Goal: Task Accomplishment & Management: Manage account settings

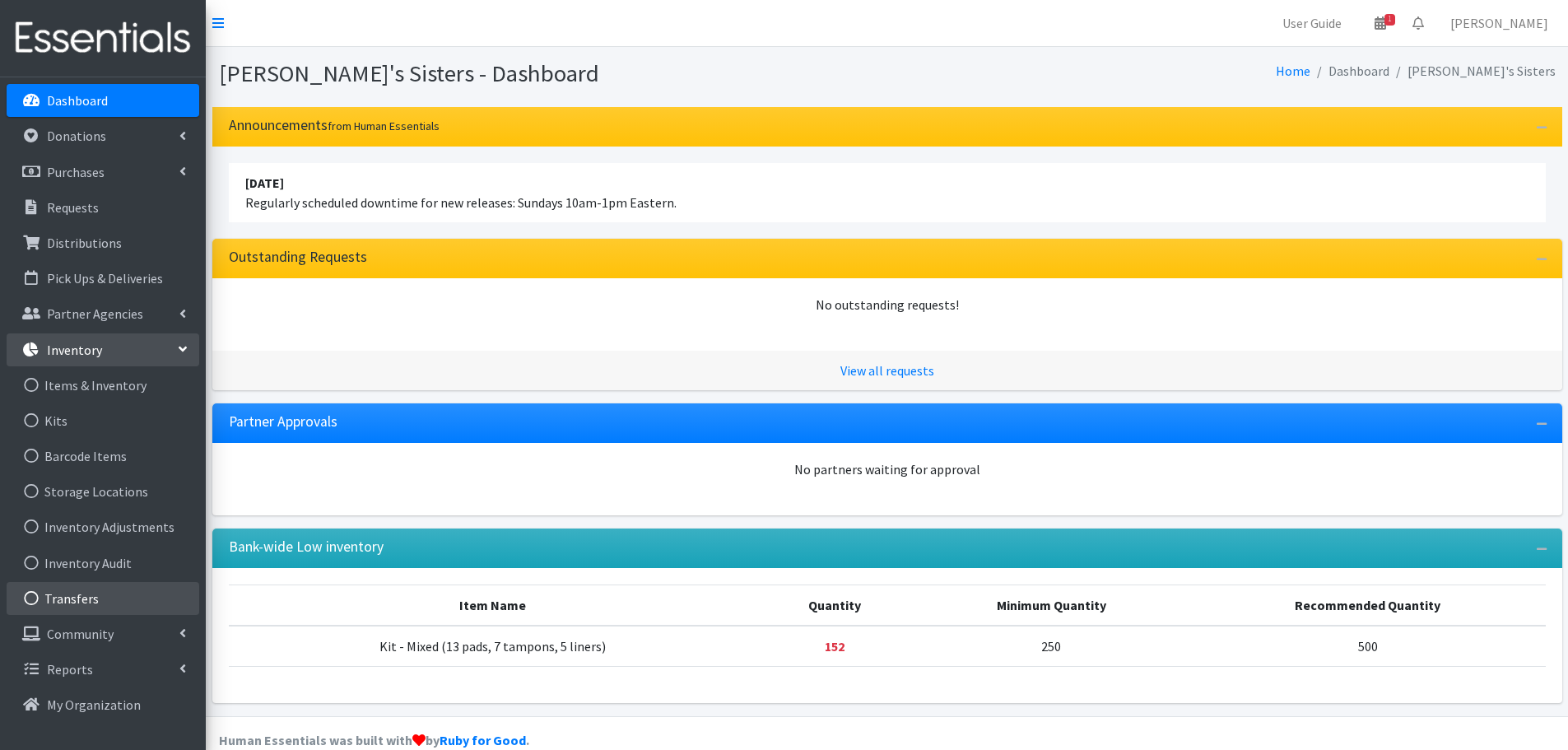
click at [150, 591] on link "Transfers" at bounding box center [103, 598] width 193 height 33
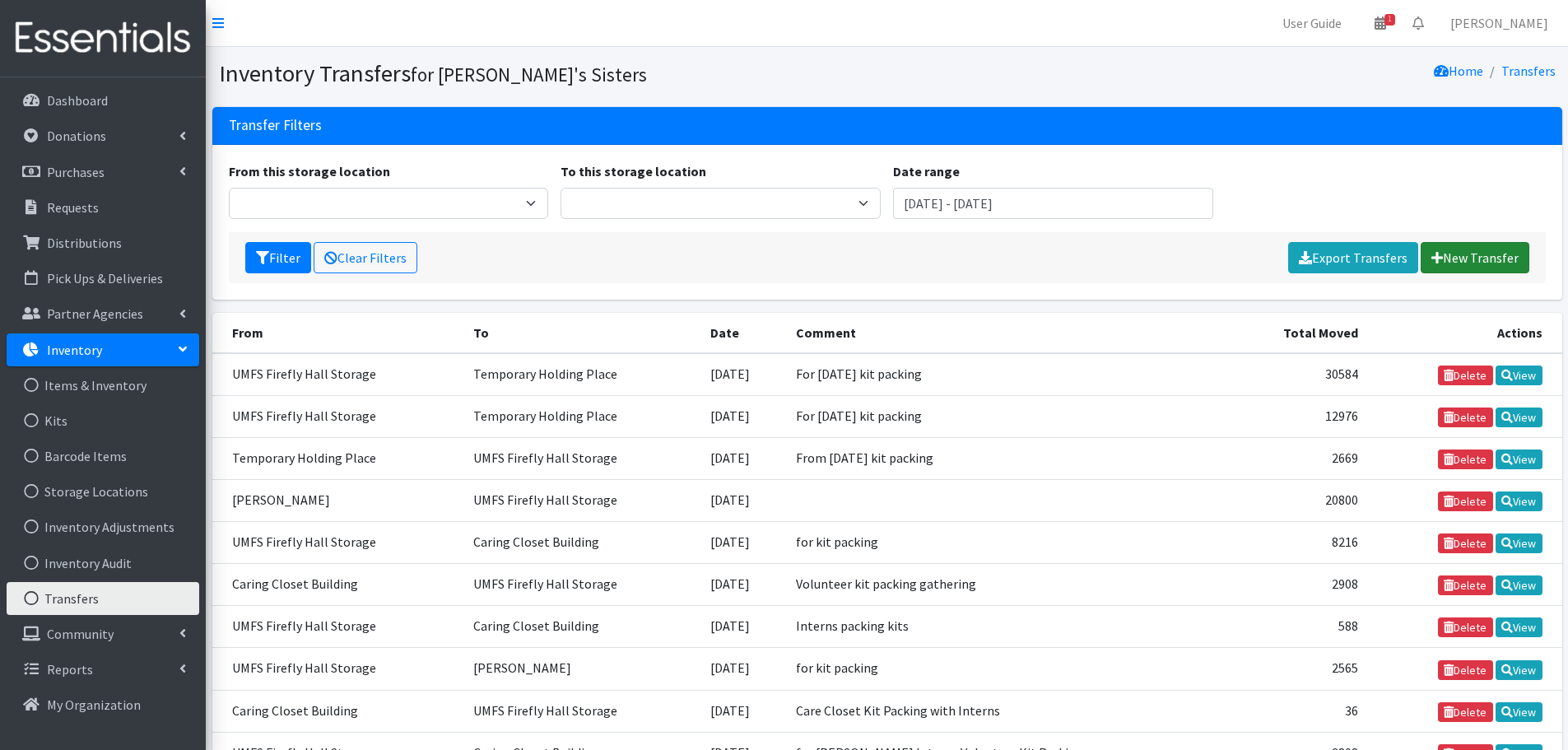
click at [1459, 257] on link "New Transfer" at bounding box center [1475, 257] width 109 height 31
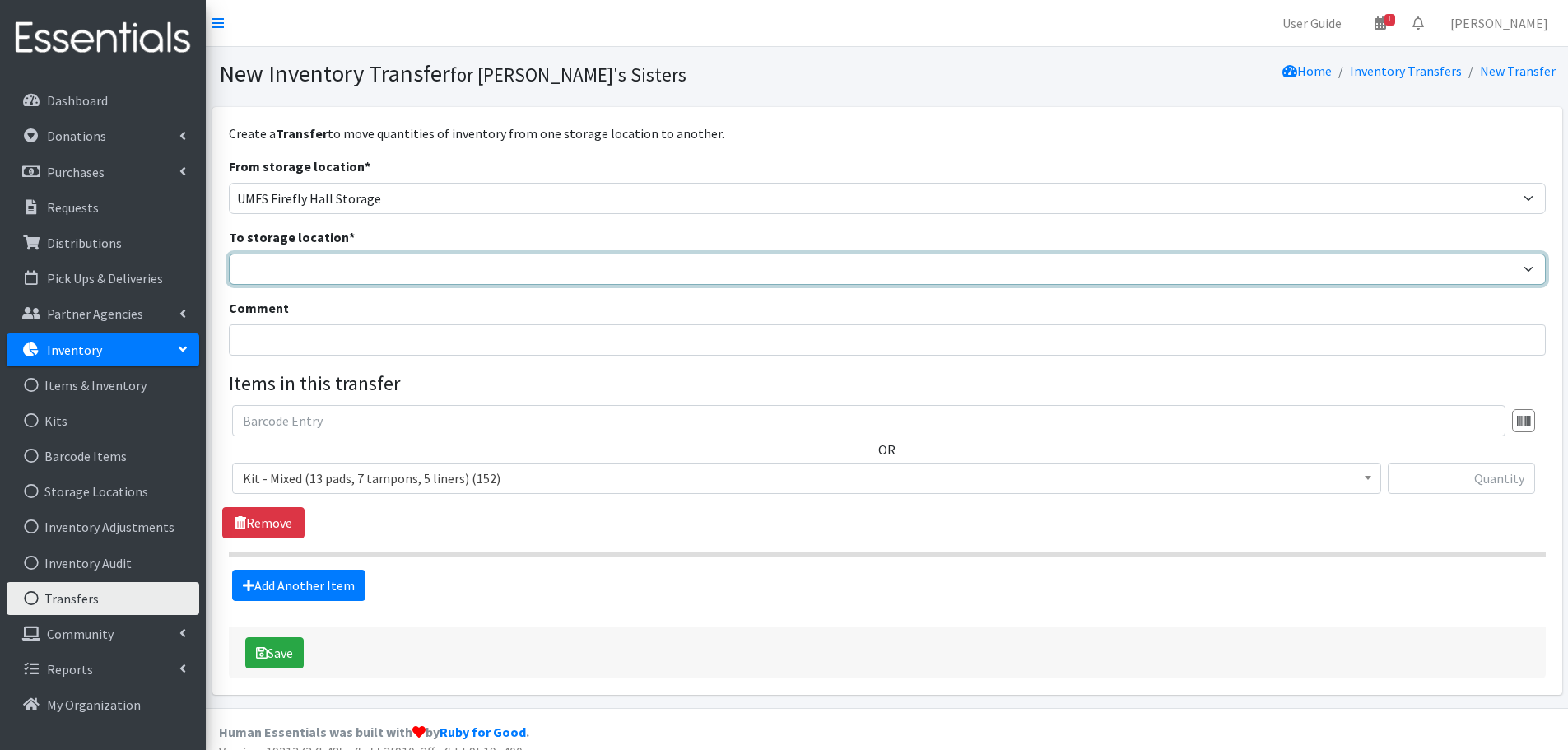
click at [286, 266] on select "Brittany Averette Caring Closet Building Erika Bedwell Heather Lennon Jen Frenc…" at bounding box center [887, 269] width 1317 height 31
select select "497"
click at [229, 254] on select "Brittany Averette Caring Closet Building Erika Bedwell Heather Lennon Jen Frenc…" at bounding box center [887, 269] width 1317 height 31
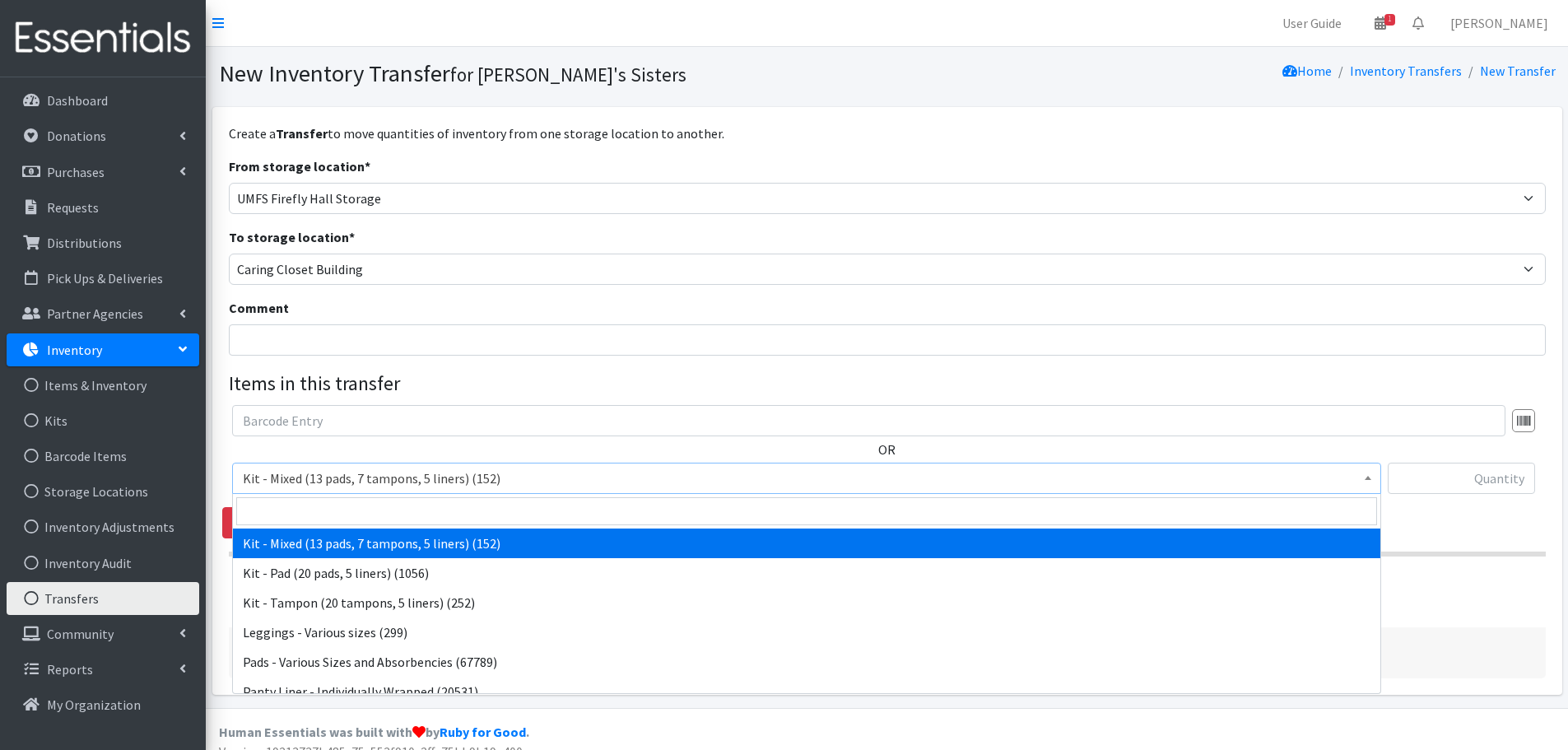
click at [306, 474] on span "Kit - Mixed (13 pads, 7 tampons, 5 liners) (152)" at bounding box center [807, 479] width 1128 height 23
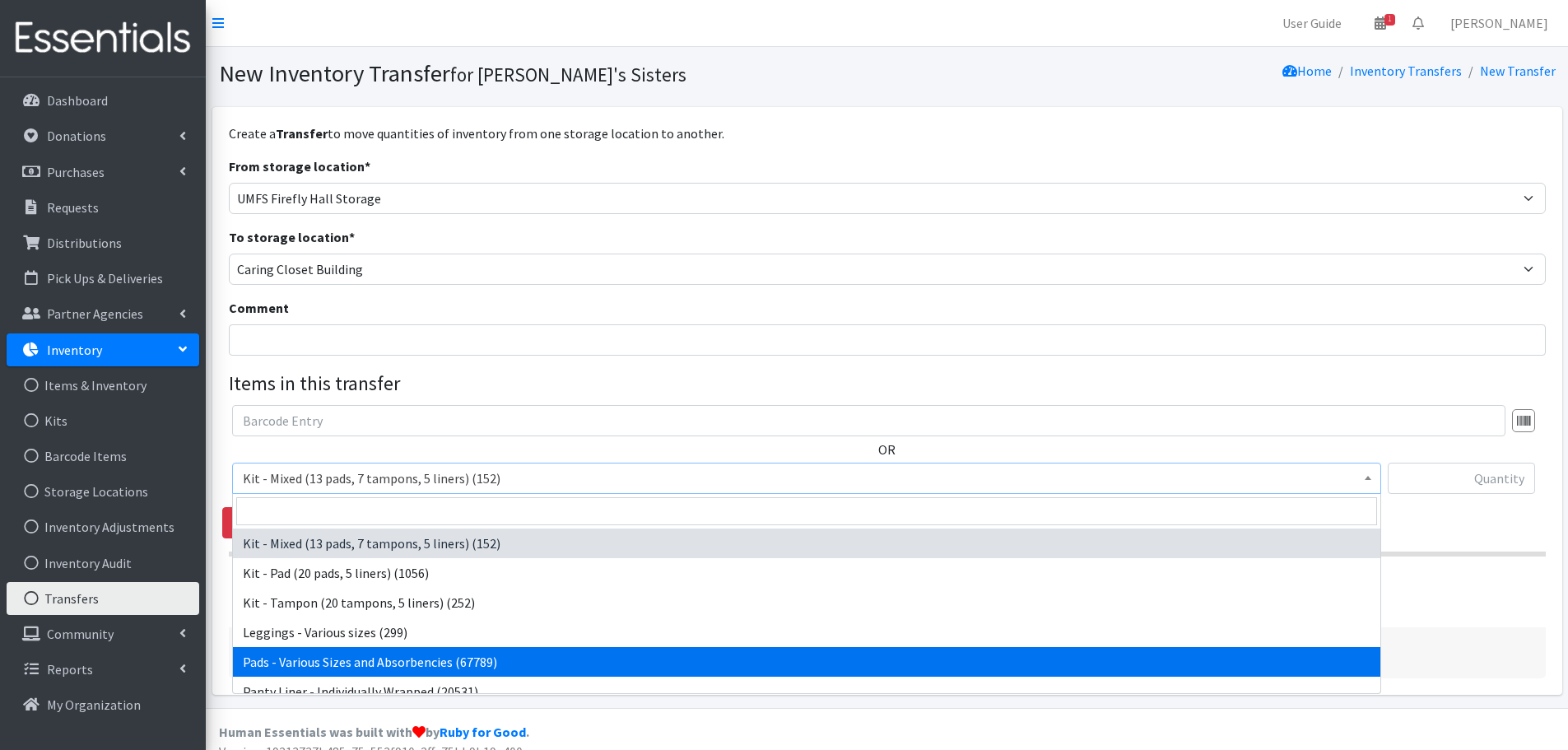
select select "10467"
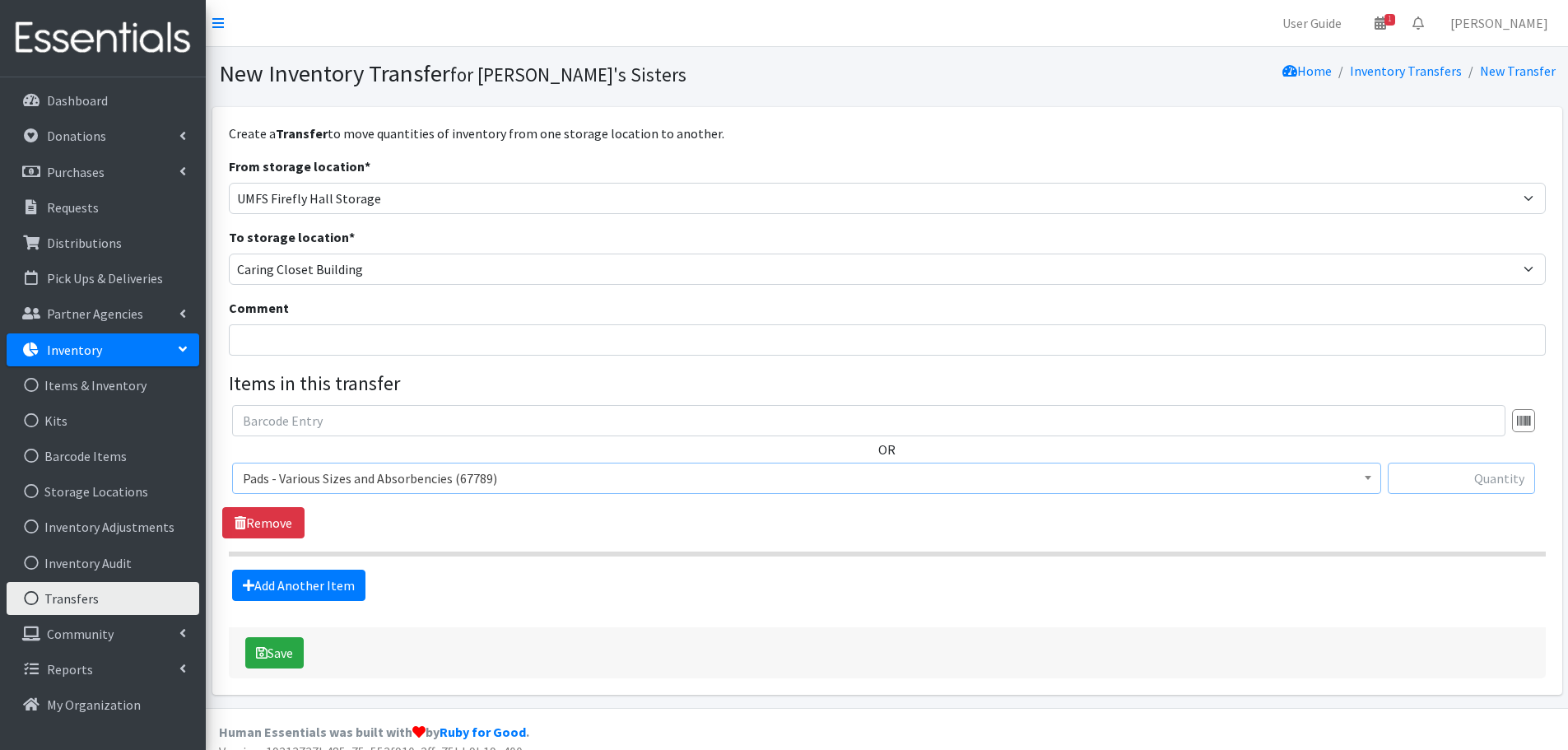
click at [1445, 474] on input "text" at bounding box center [1462, 478] width 147 height 31
paste input "2248"
type input "2248"
click at [322, 589] on link "Add Another Item" at bounding box center [299, 585] width 134 height 31
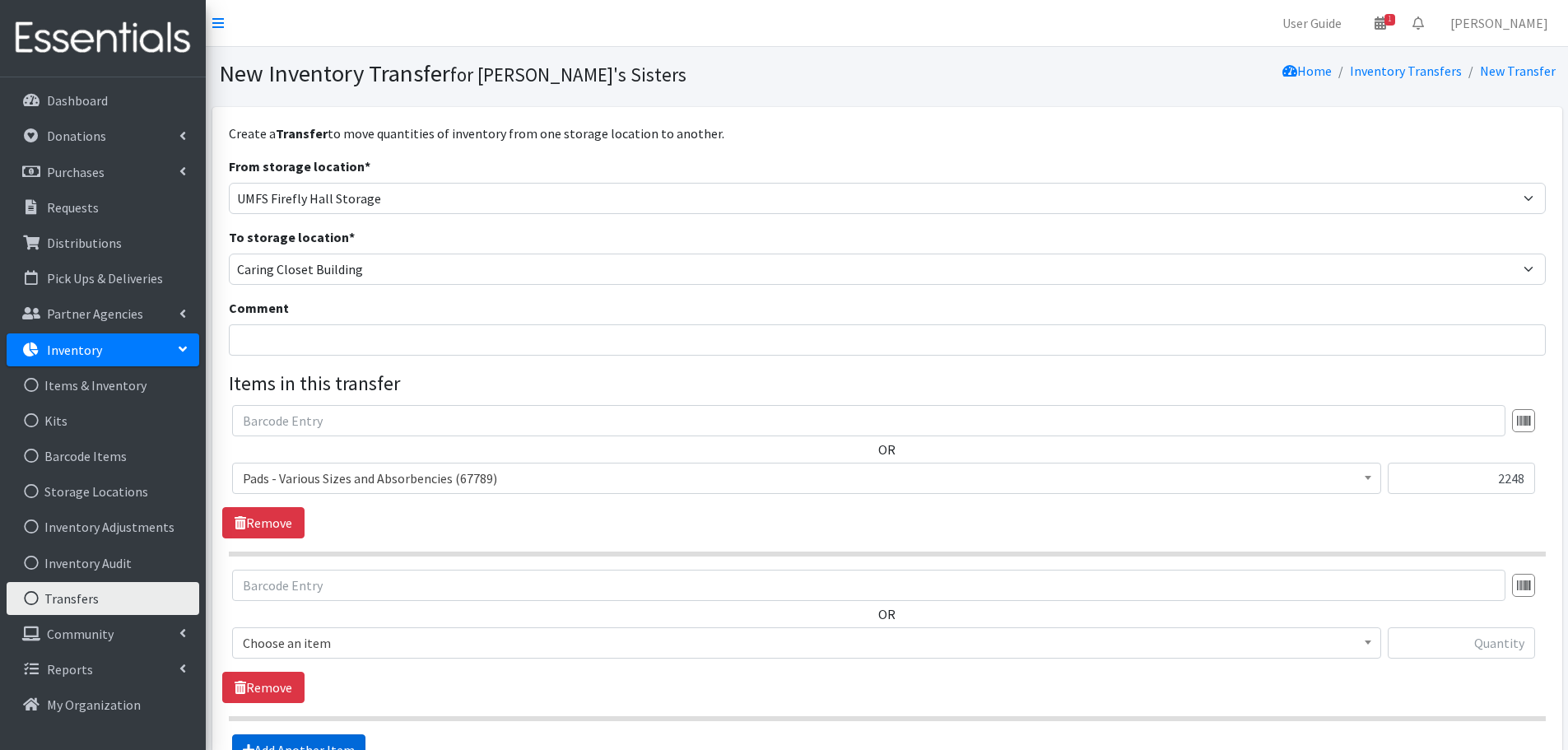
scroll to position [185, 0]
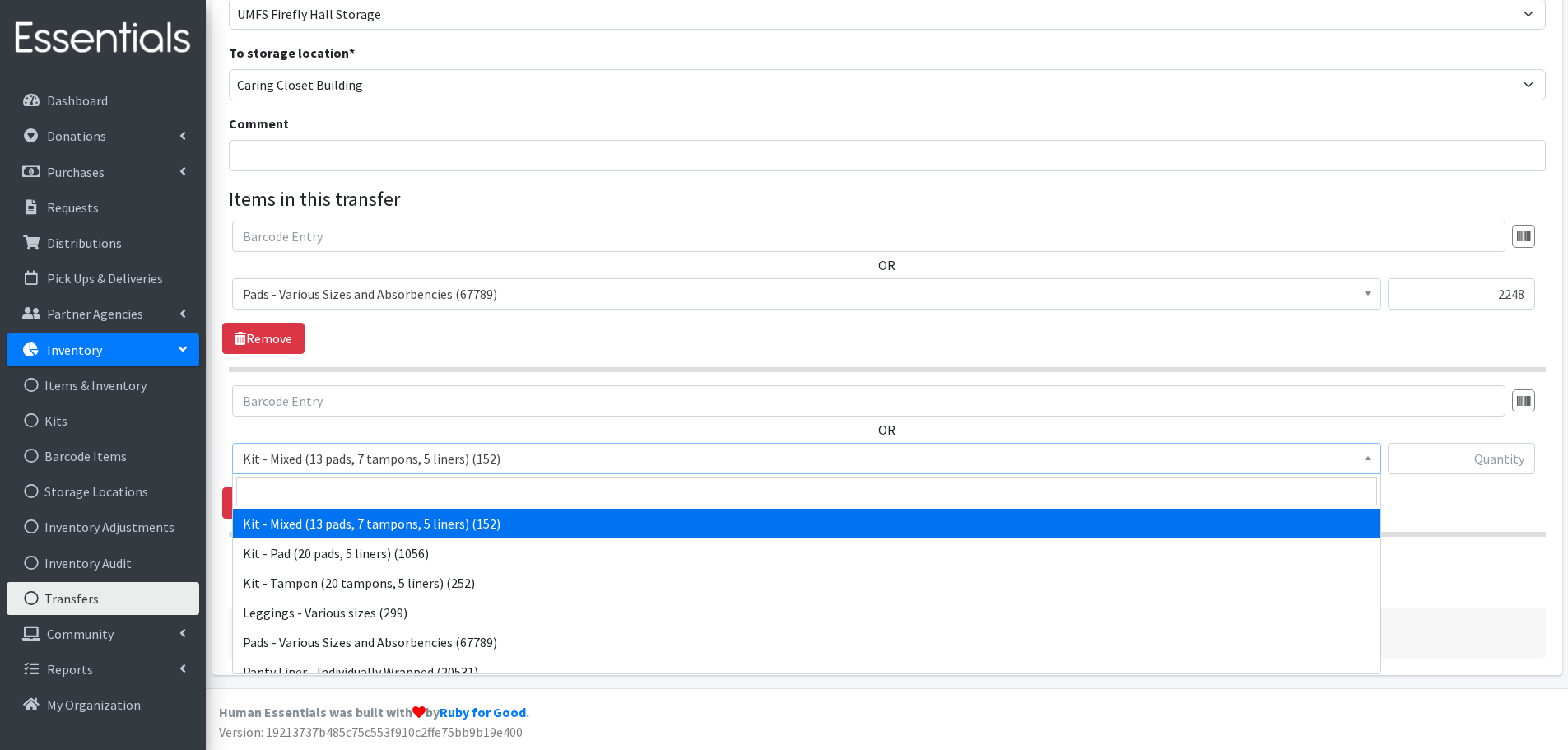
click at [353, 464] on span "Kit - Mixed (13 pads, 7 tampons, 5 liners) (152)" at bounding box center [807, 459] width 1128 height 23
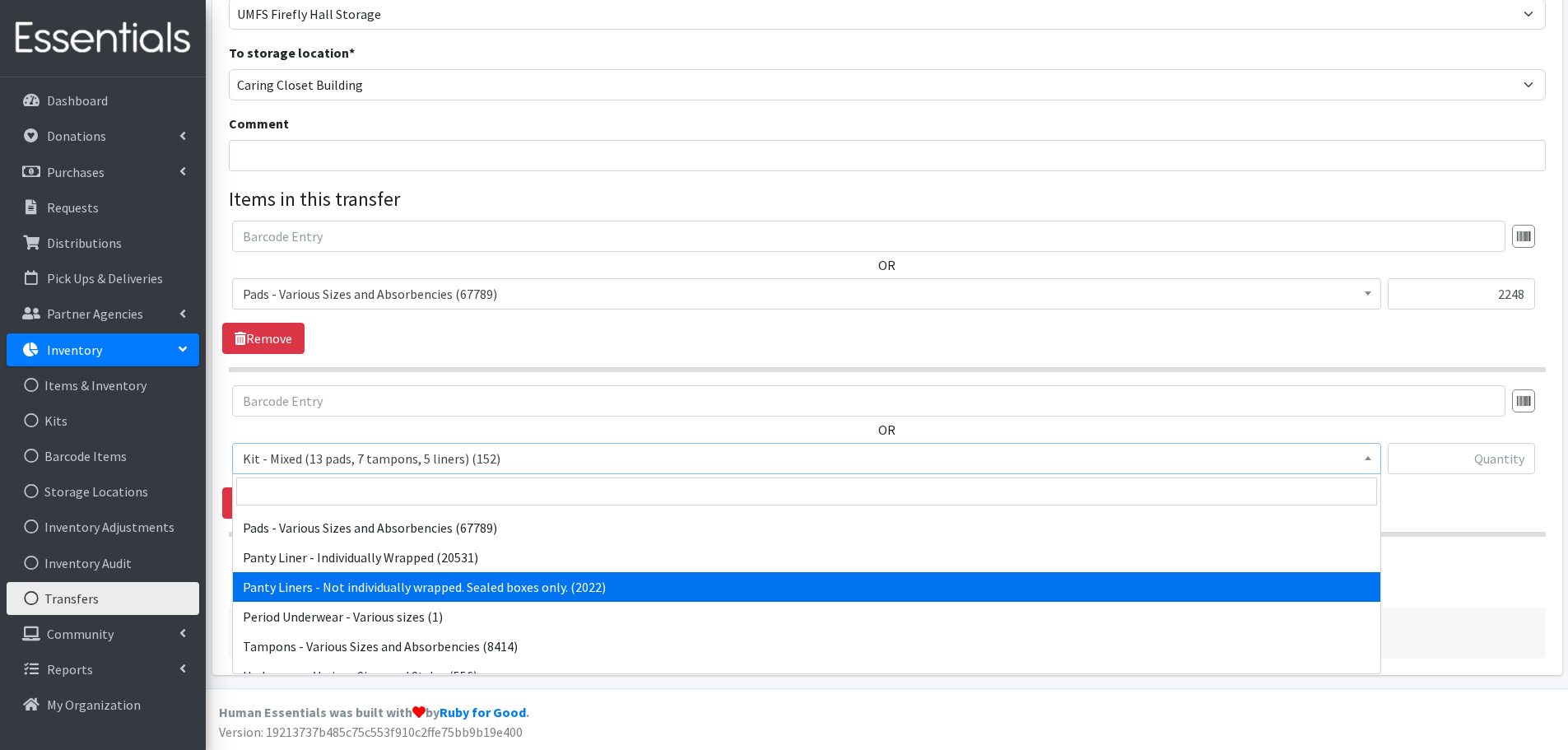
scroll to position [132, 0]
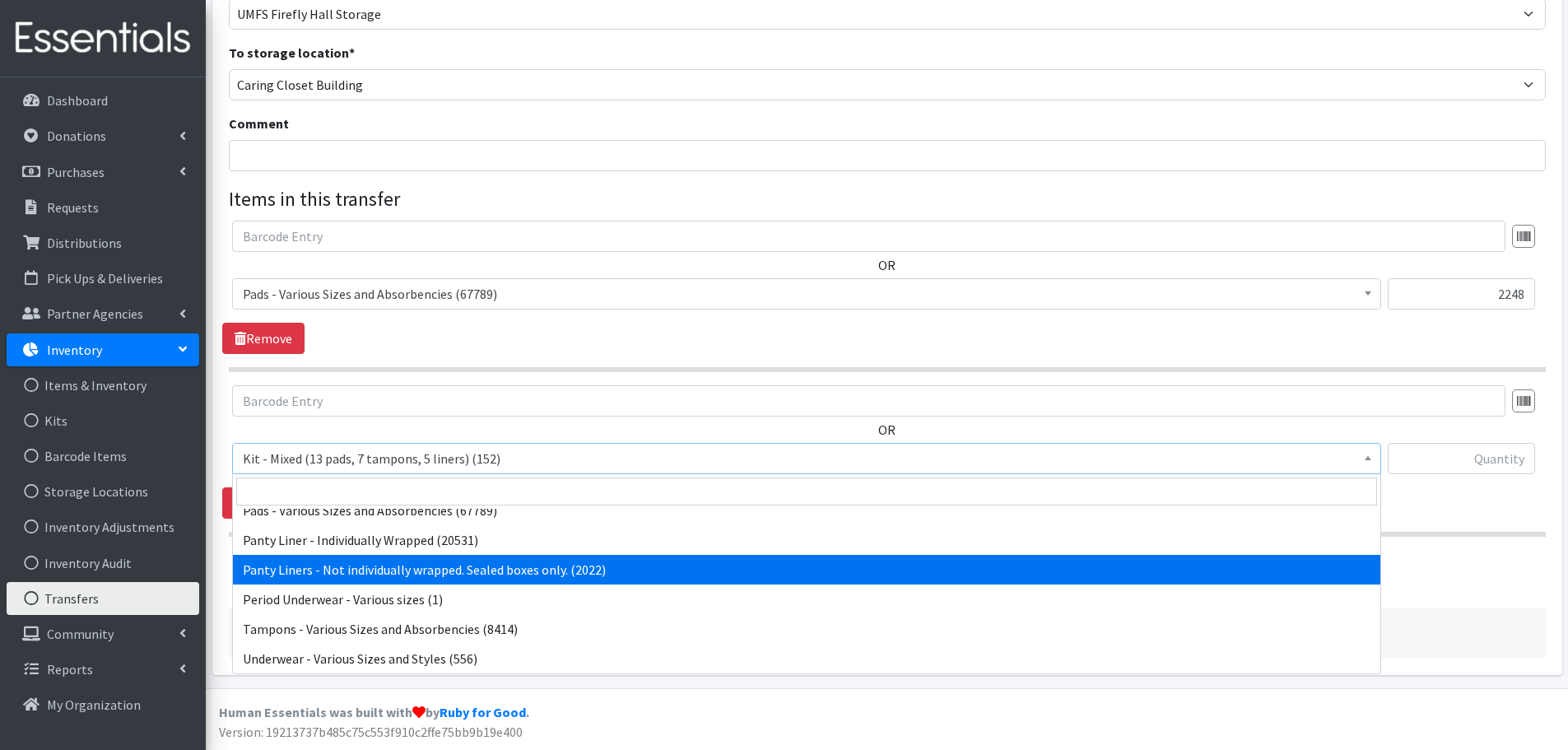
select select "10562"
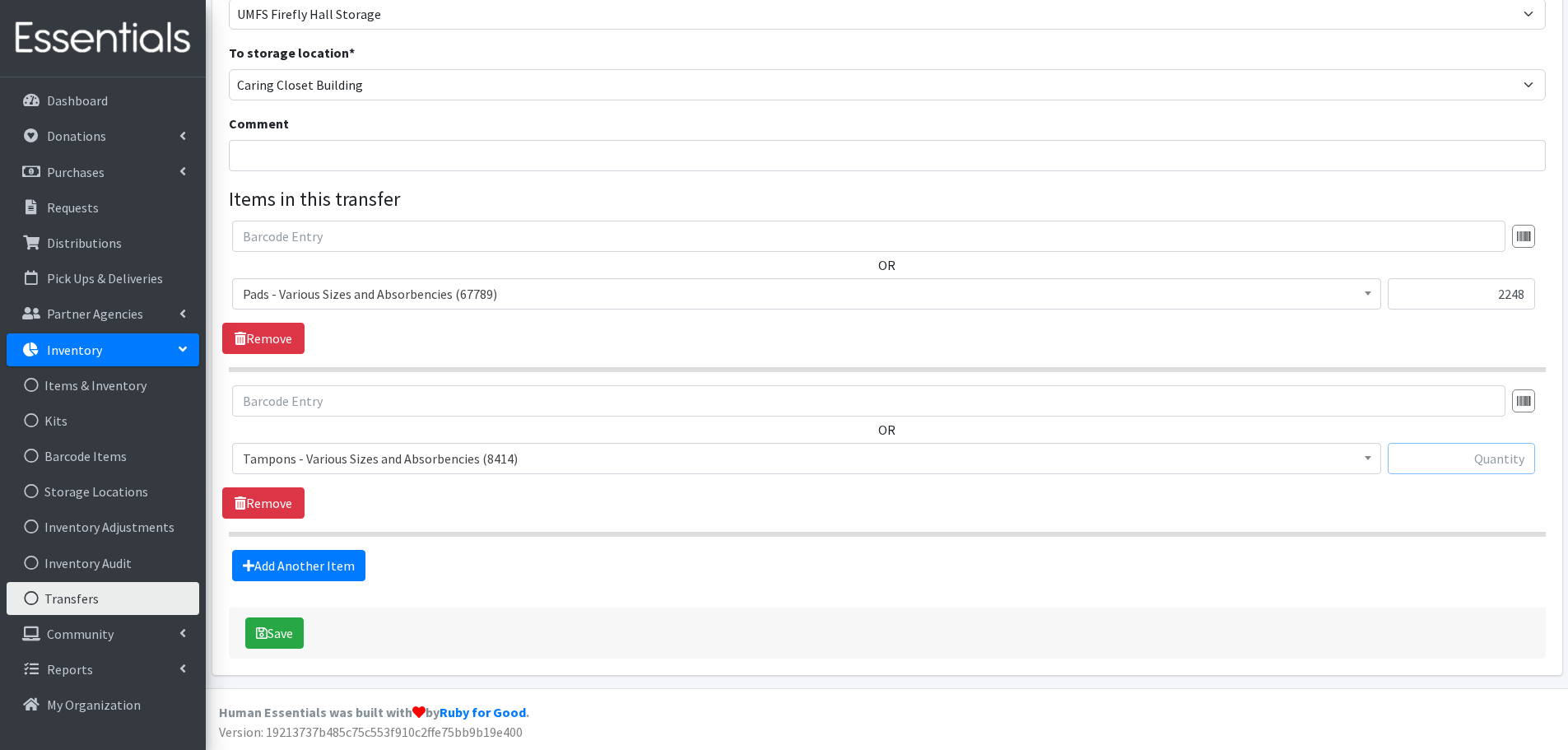
click at [1445, 455] on input "text" at bounding box center [1462, 458] width 147 height 31
paste input "1179"
type input "1179"
click at [342, 575] on link "Add Another Item" at bounding box center [299, 565] width 134 height 31
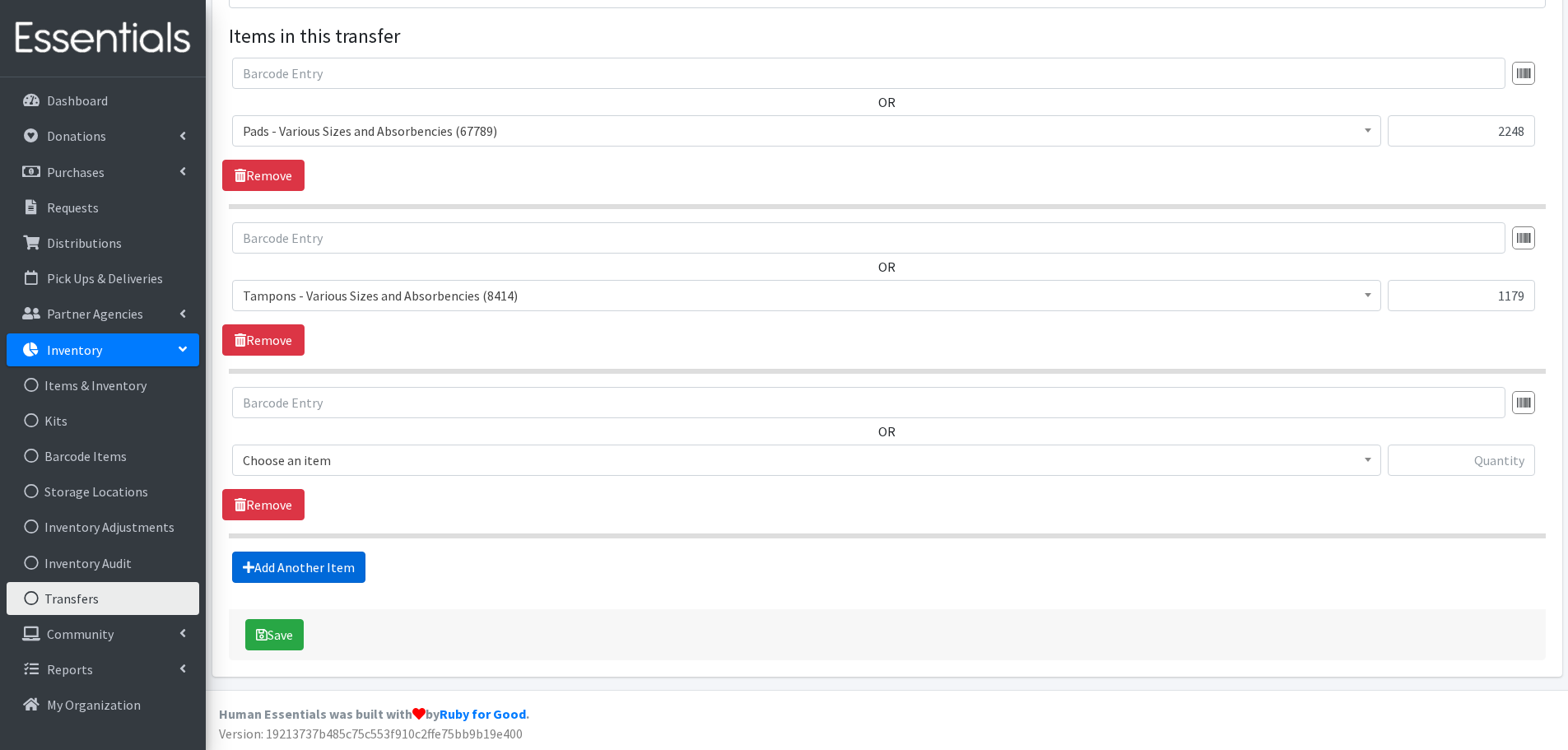
scroll to position [349, 0]
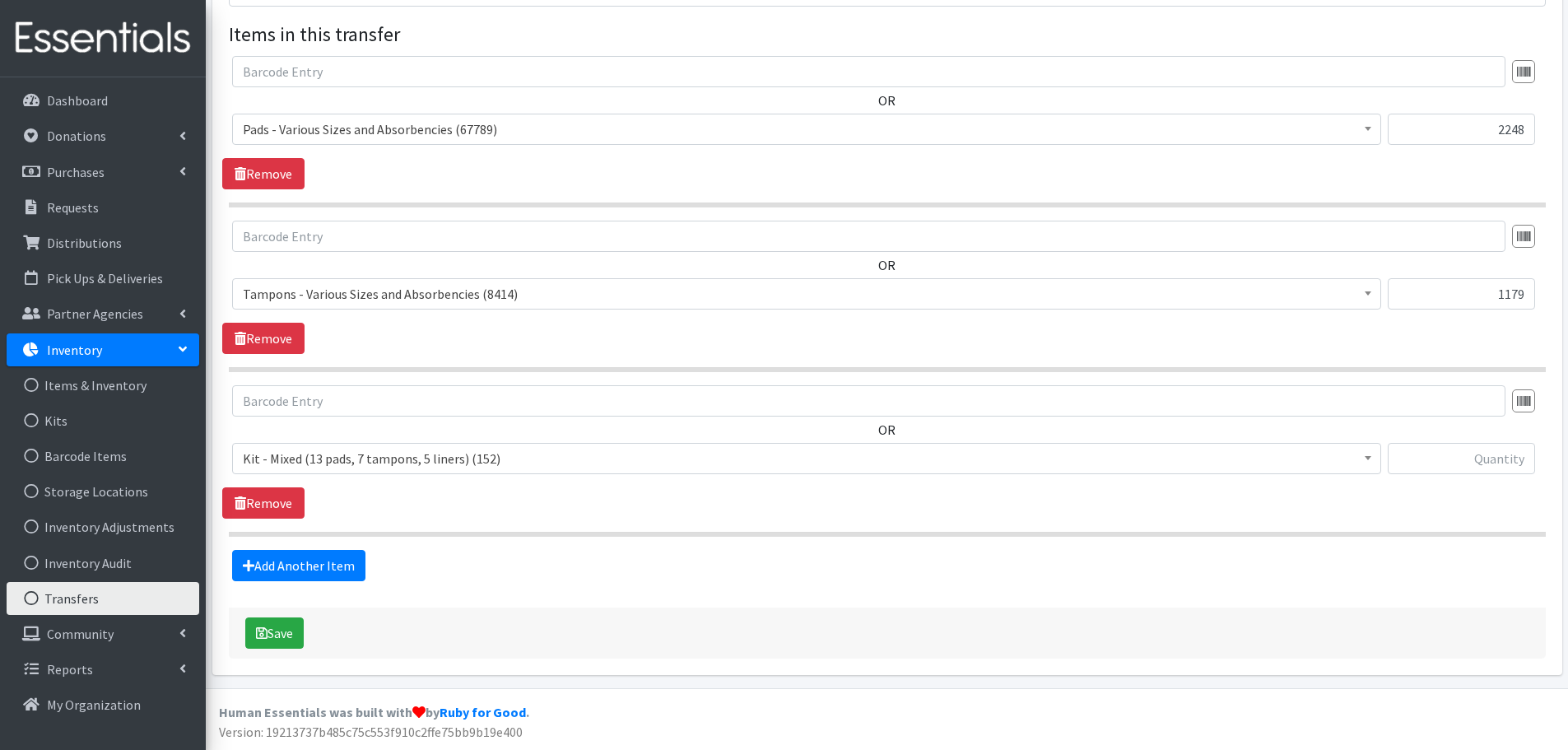
click at [363, 470] on span "Kit - Mixed (13 pads, 7 tampons, 5 liners) (152)" at bounding box center [807, 459] width 1128 height 23
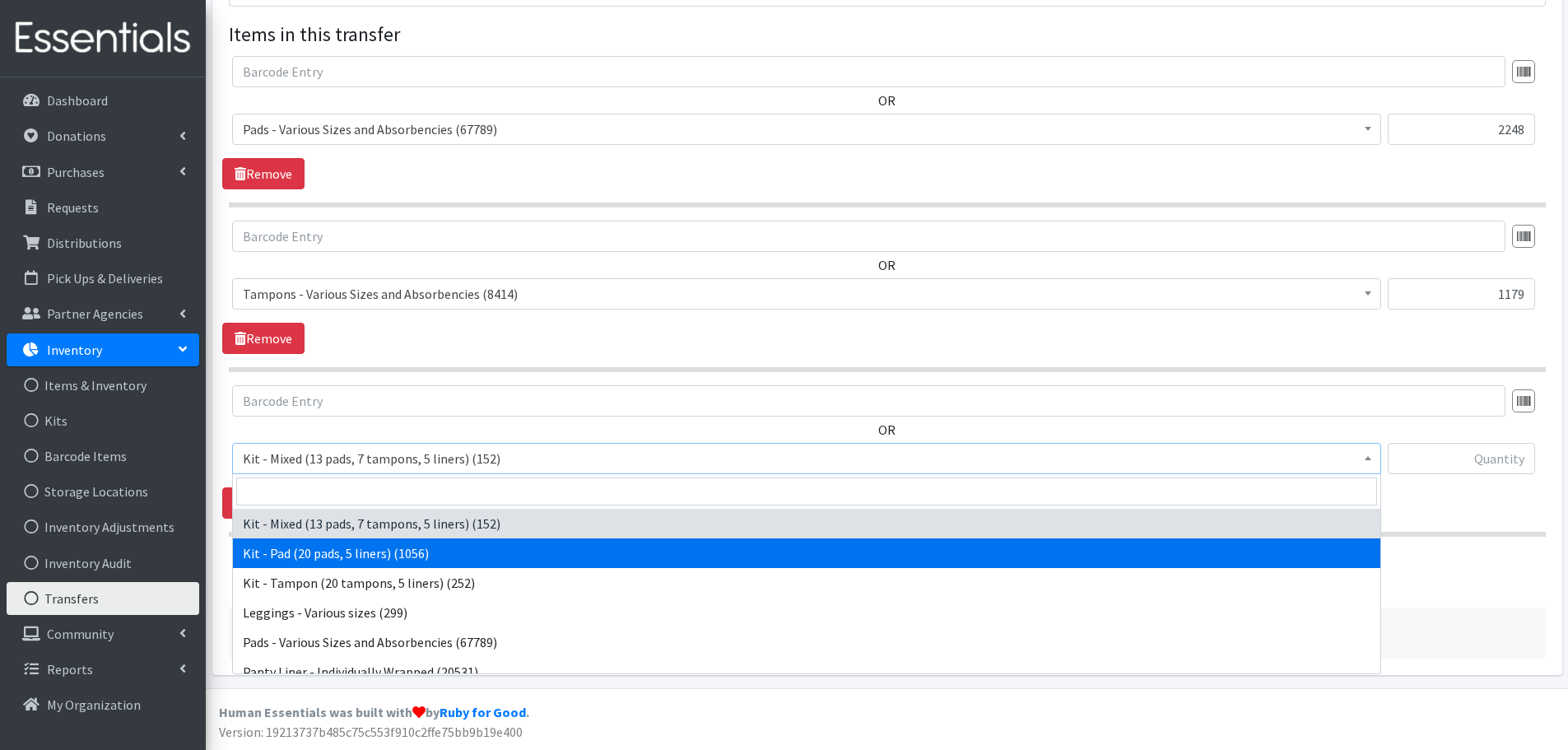
scroll to position [83, 0]
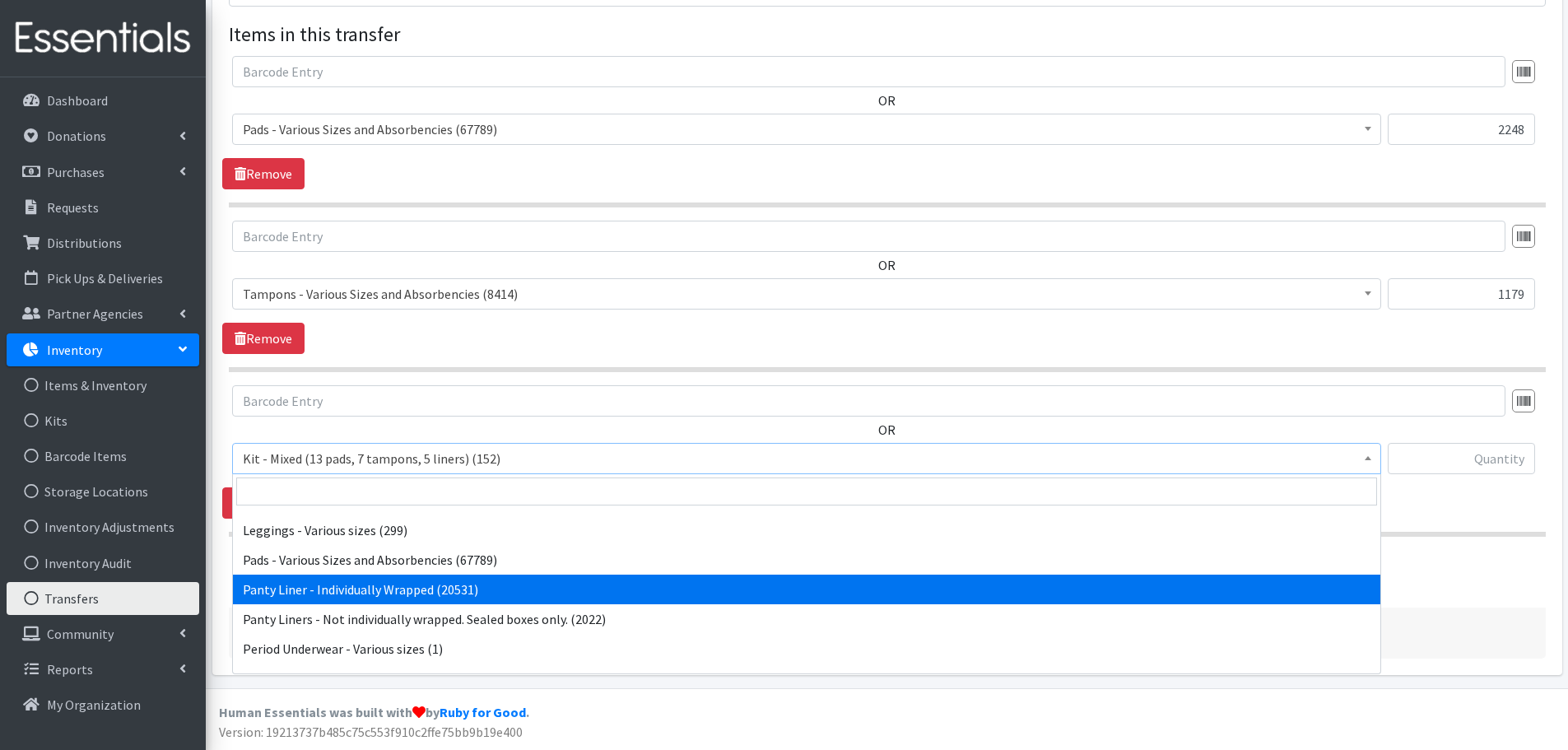
select select "10466"
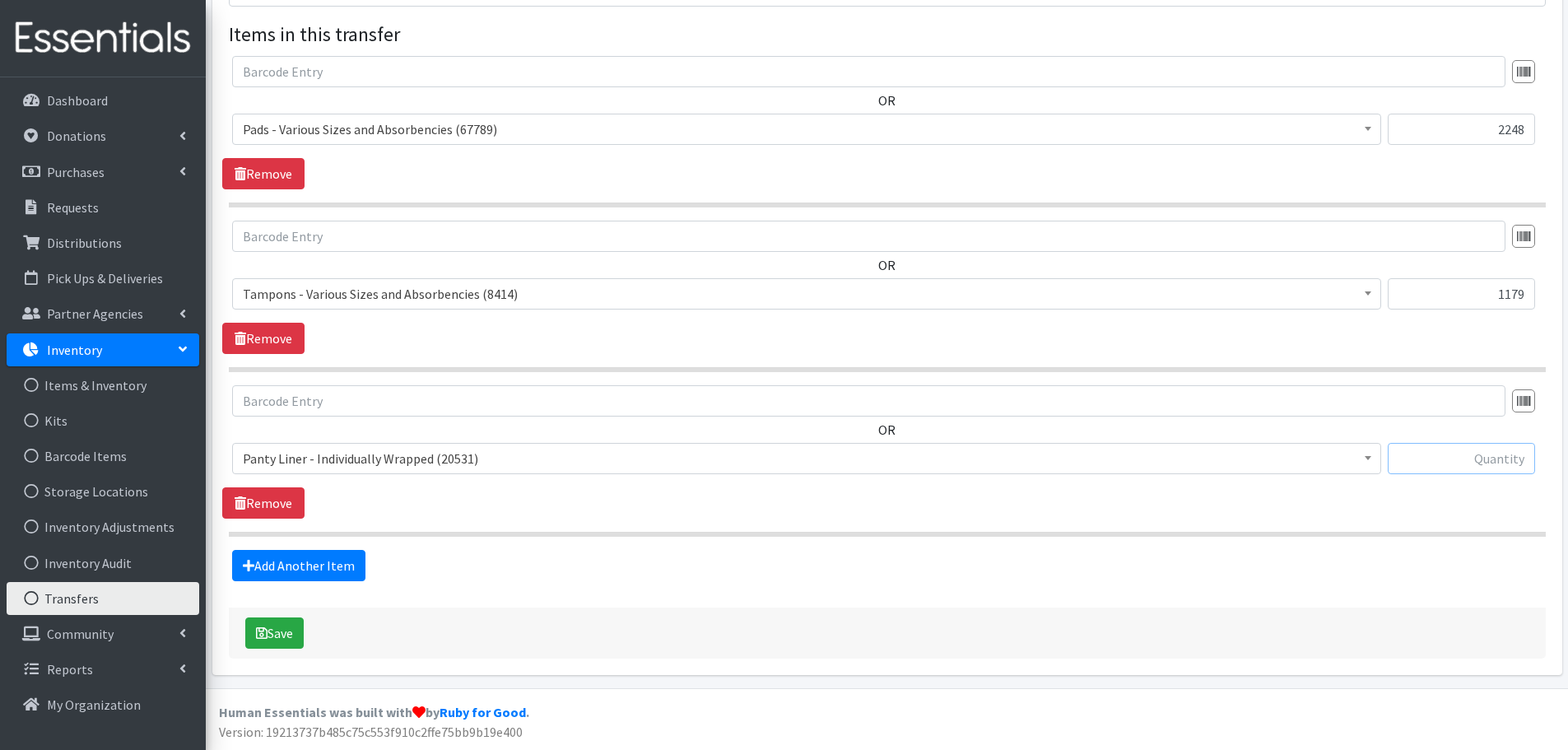
click at [1474, 459] on input "text" at bounding box center [1462, 458] width 147 height 31
paste input "880"
type input "880"
click at [297, 631] on button "Save" at bounding box center [275, 632] width 58 height 31
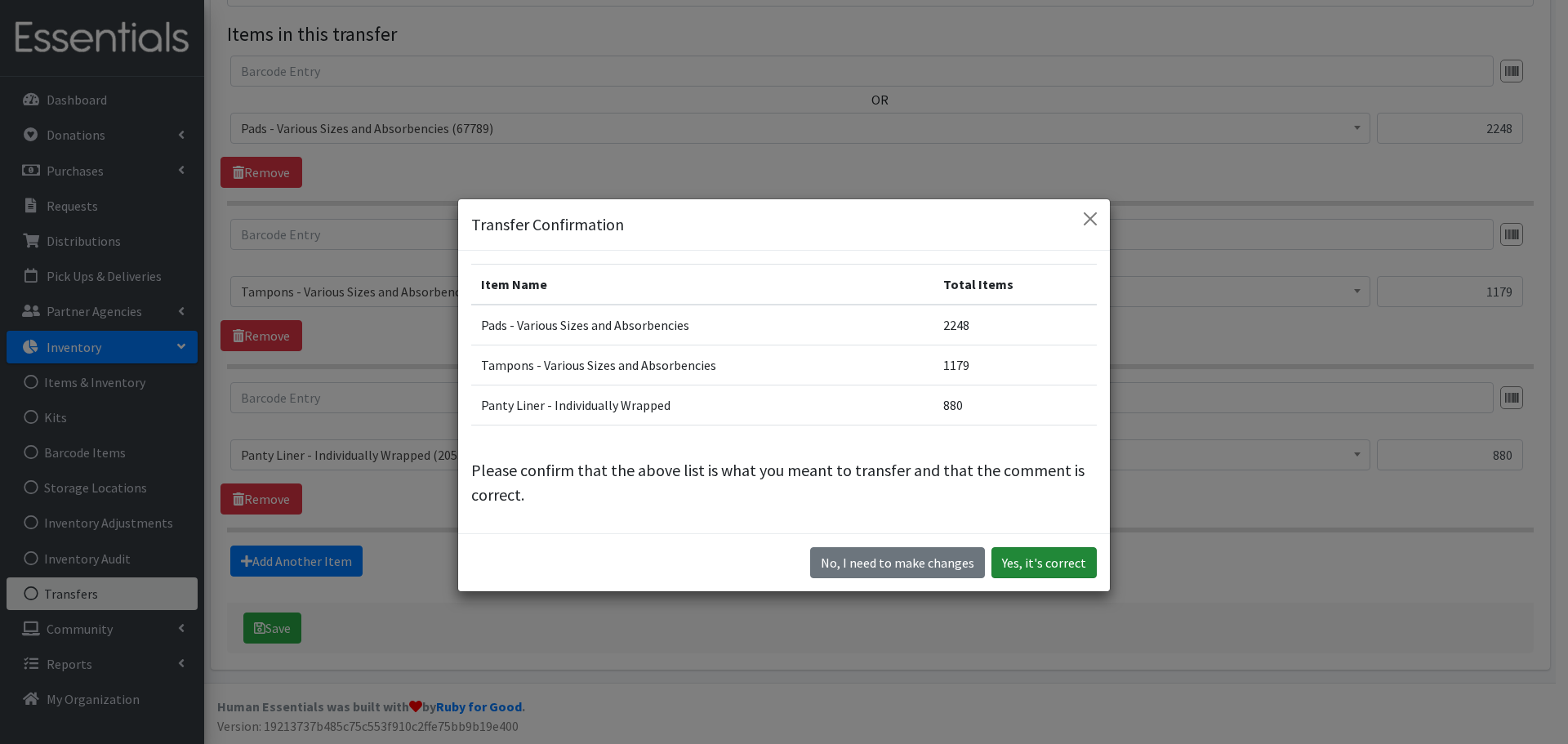
click at [1054, 576] on button "Yes, it's correct" at bounding box center [1043, 562] width 105 height 31
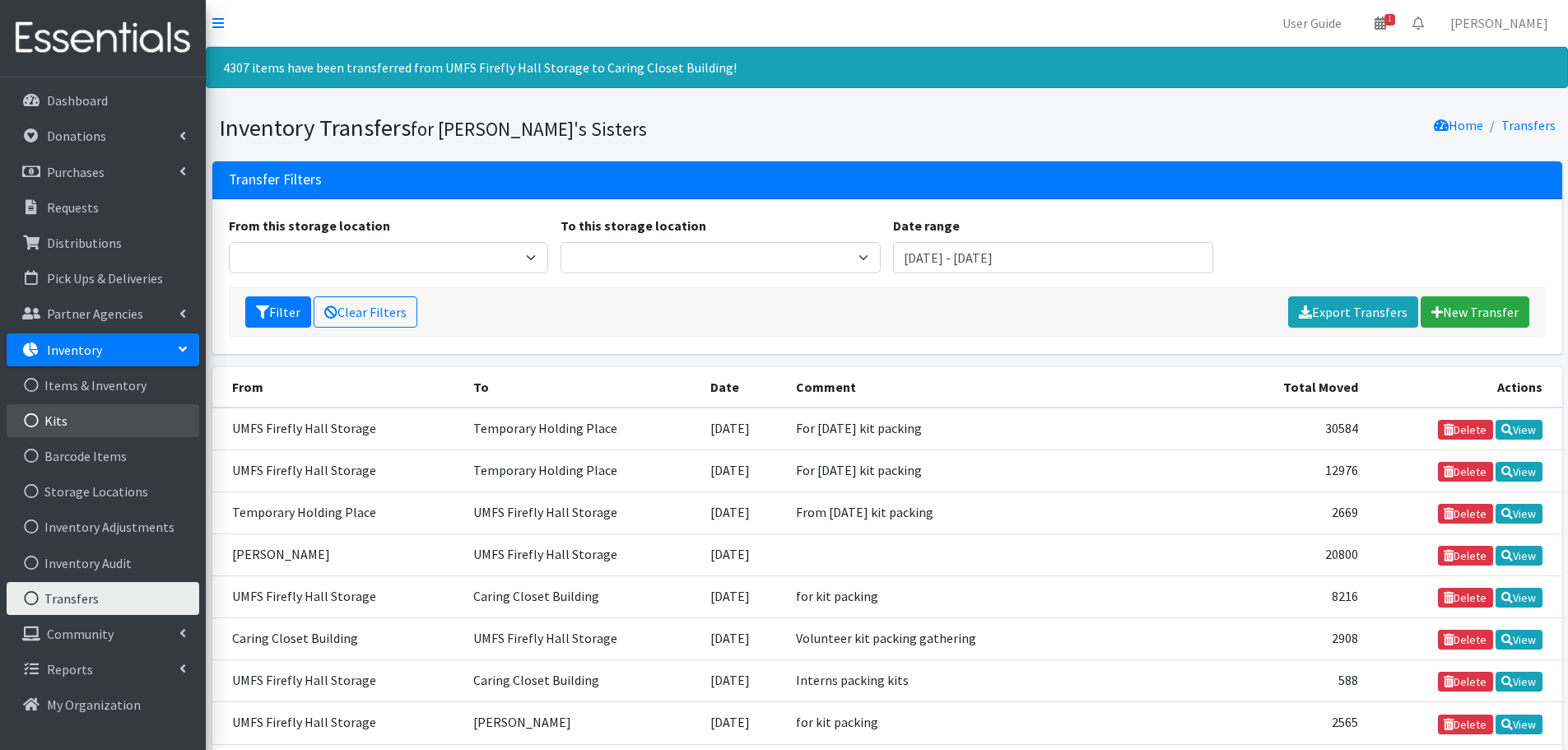
click at [91, 423] on link "Kits" at bounding box center [103, 420] width 193 height 33
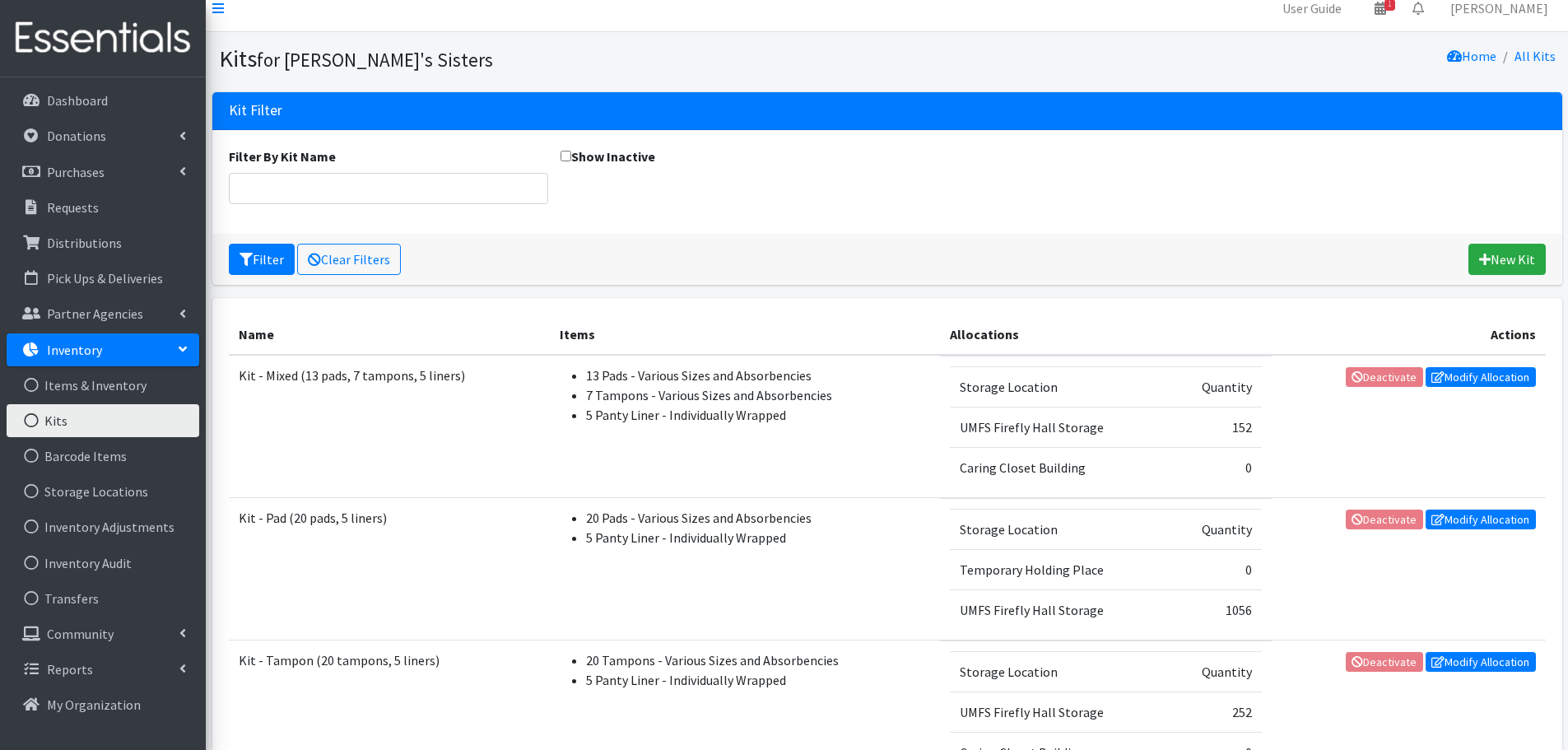
scroll to position [97, 0]
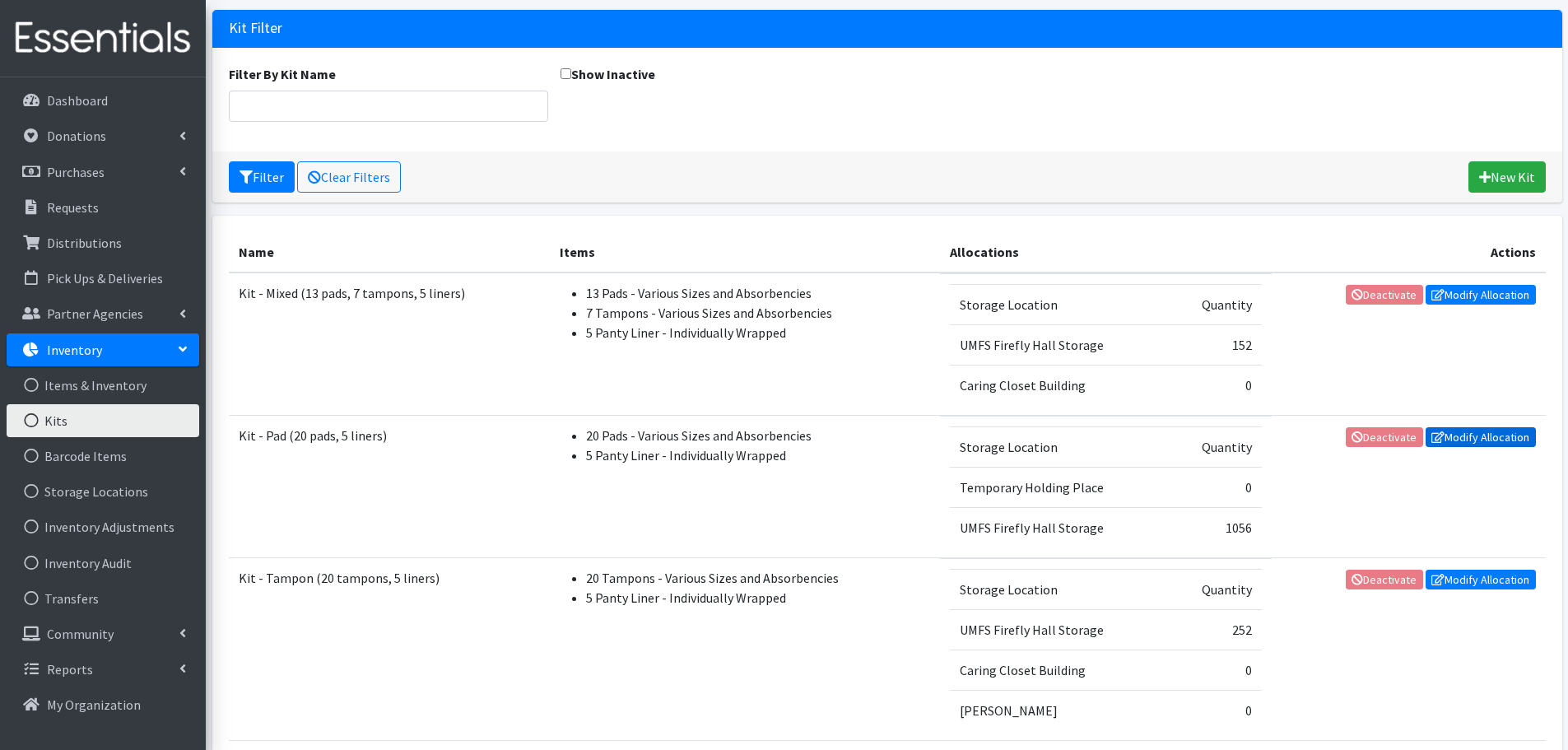
click at [1479, 440] on link "Modify Allocation" at bounding box center [1481, 437] width 110 height 20
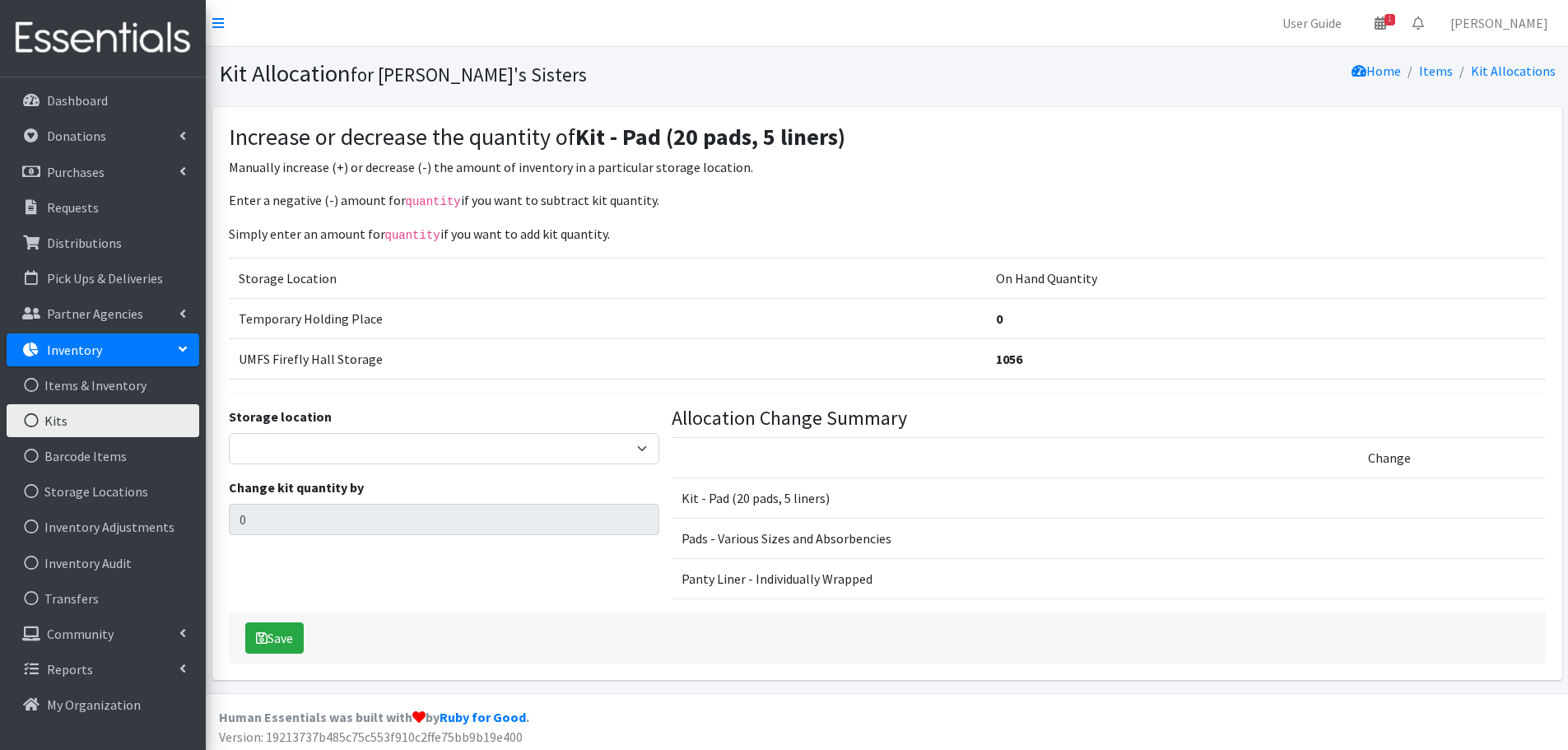
select select "311"
click at [229, 433] on select "Jennifer Taylor Brittany Averette Laura Davidson Erika Bedwell Heather Lennon V…" at bounding box center [444, 448] width 430 height 31
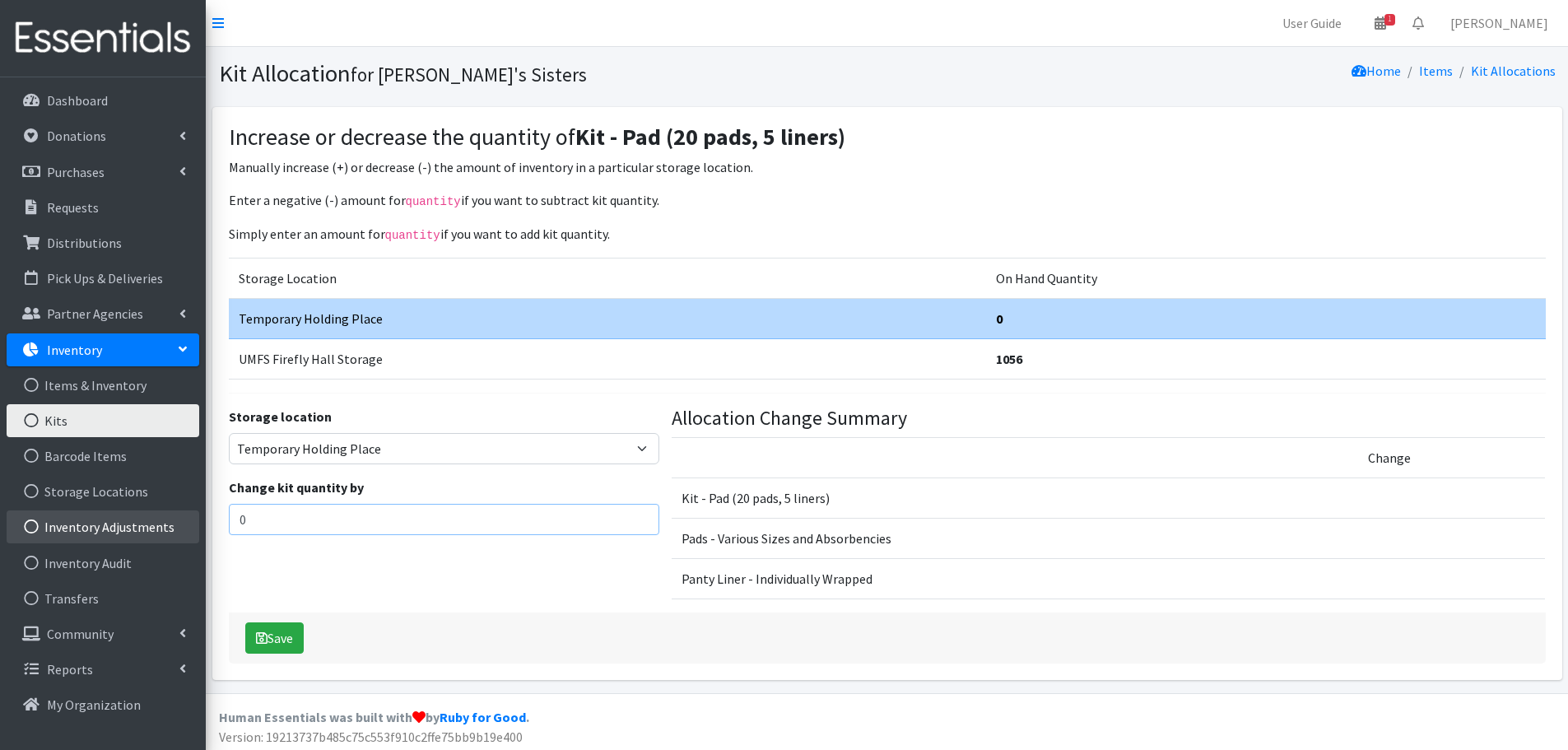
drag, startPoint x: 293, startPoint y: 512, endPoint x: 171, endPoint y: 527, distance: 122.9
click at [171, 527] on div "User Guide 1 1 Pick-ups remaining this week View Calendar 0 Requests 0 Partner …" at bounding box center [784, 347] width 1568 height 693
paste input "363"
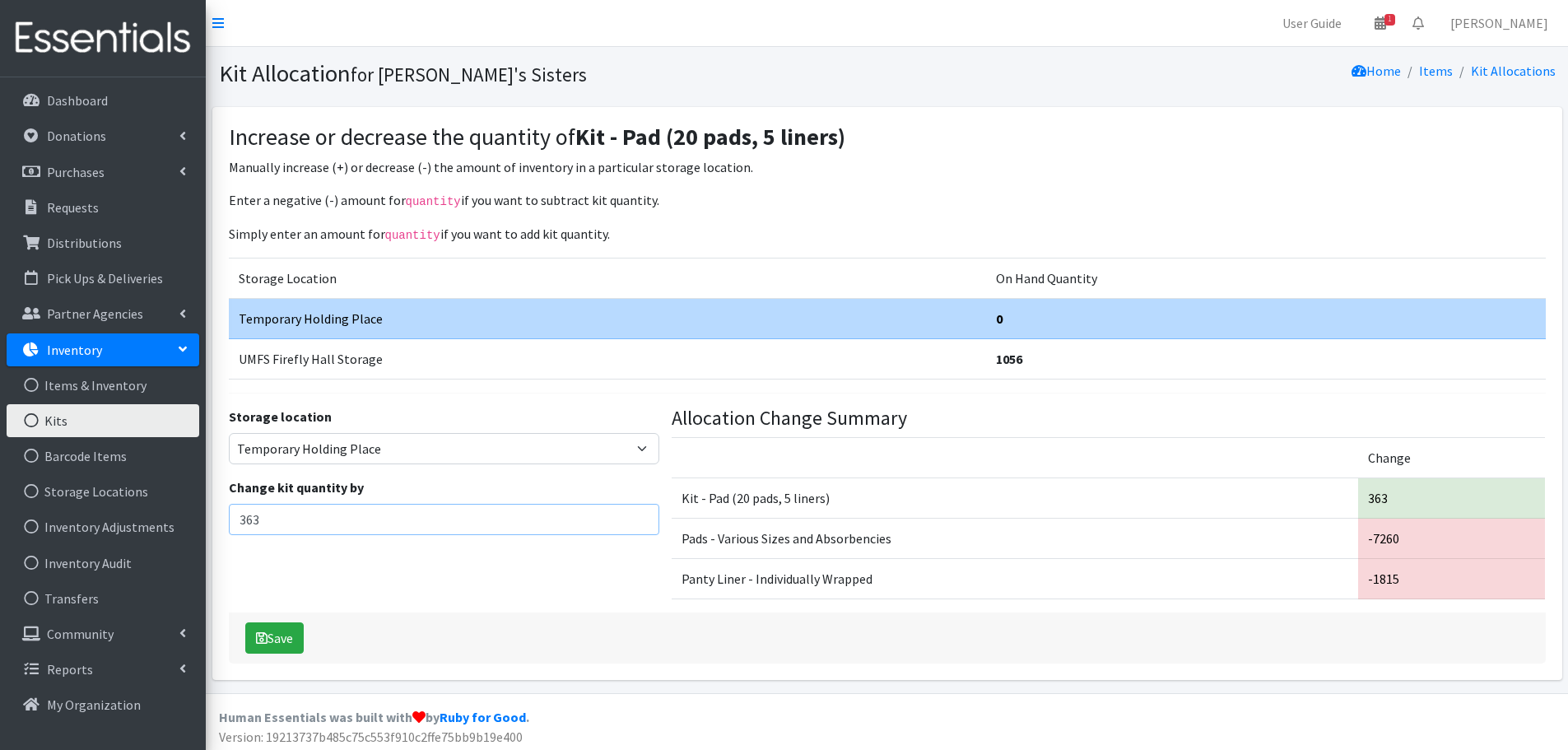
type input "363"
click at [483, 561] on div "Storage location Jennifer Taylor Brittany Averette Laura Davidson Erika Bedwell…" at bounding box center [444, 509] width 443 height 205
click at [282, 639] on button "Save" at bounding box center [275, 637] width 58 height 31
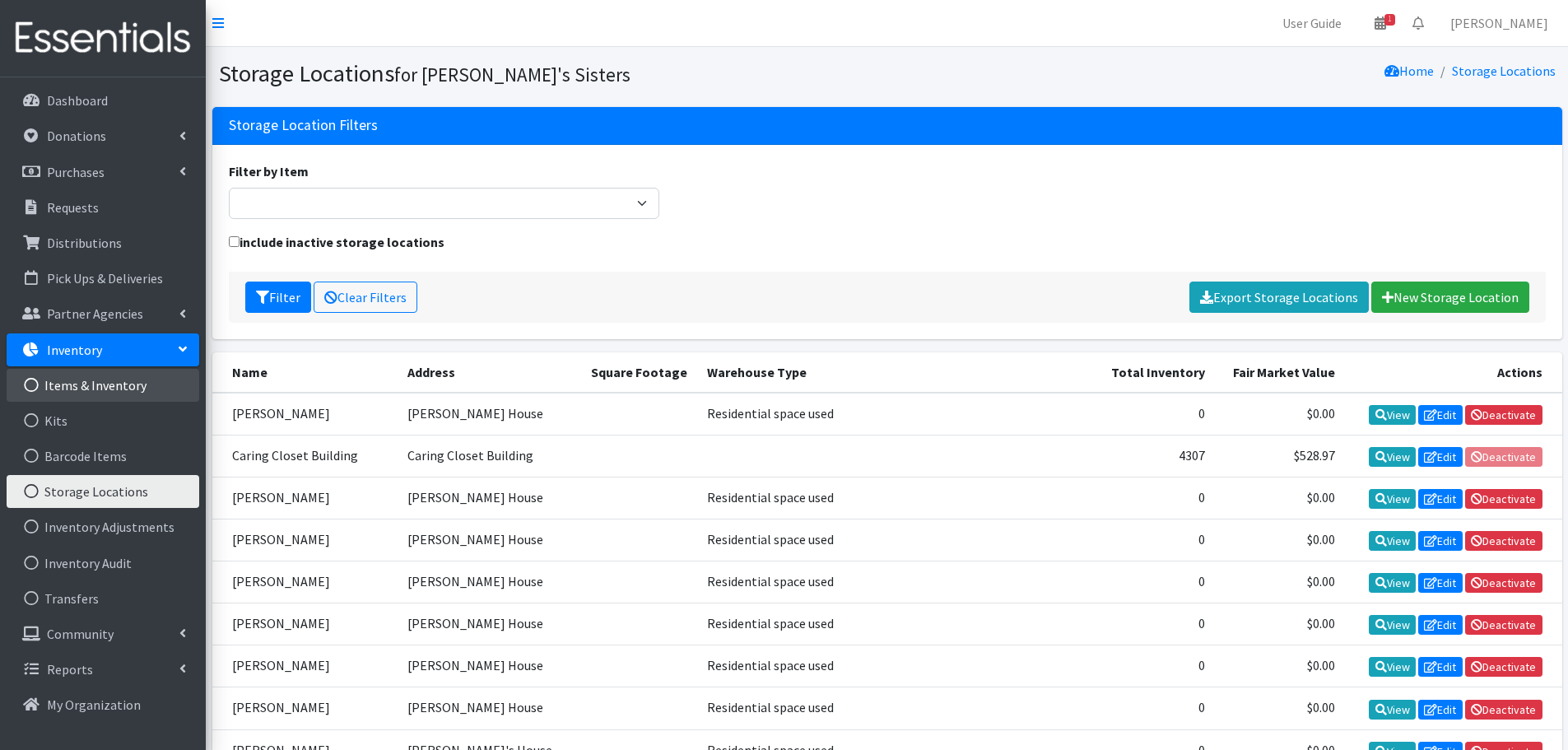
click at [101, 395] on link "Items & Inventory" at bounding box center [103, 385] width 193 height 33
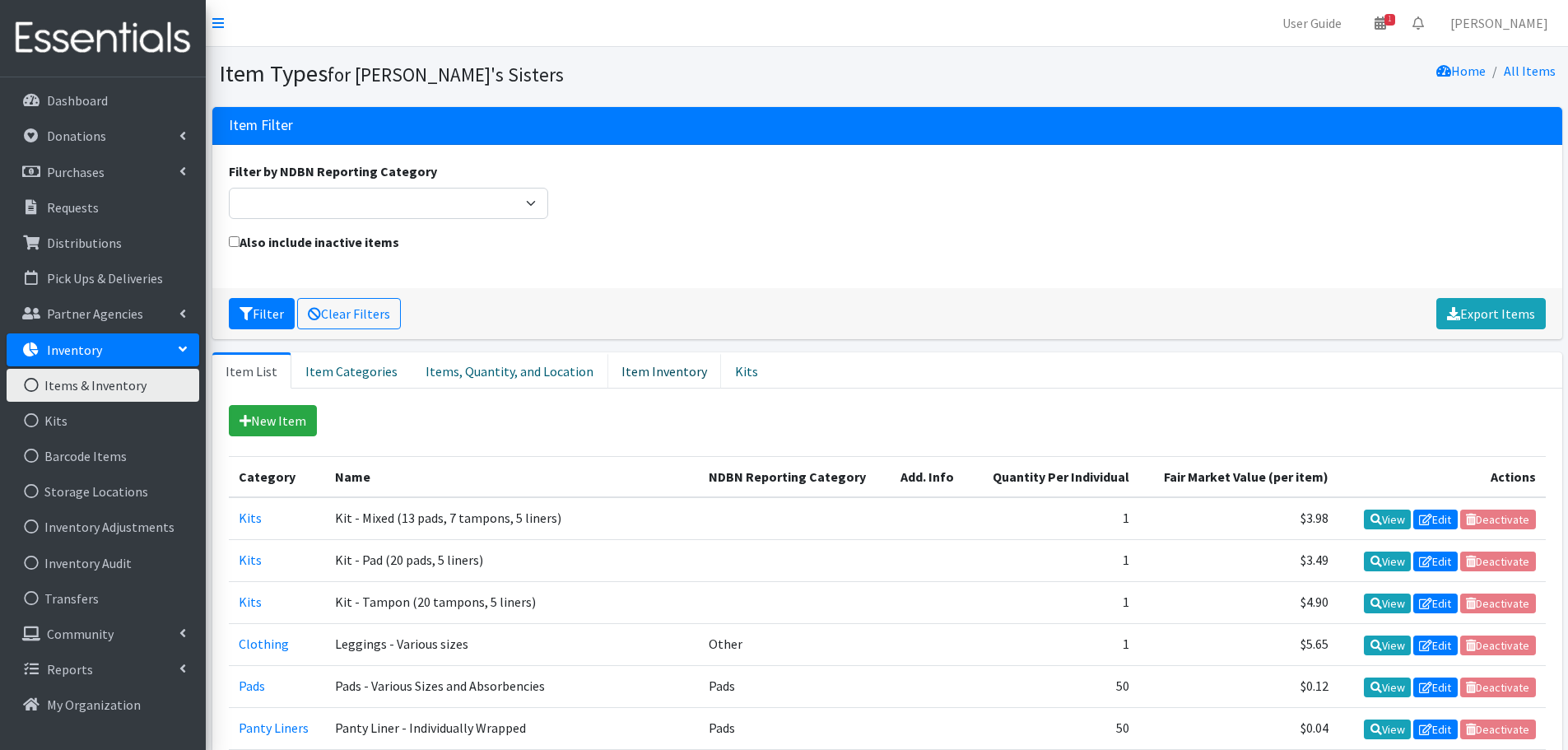
click at [632, 369] on link "Item Inventory" at bounding box center [664, 370] width 114 height 36
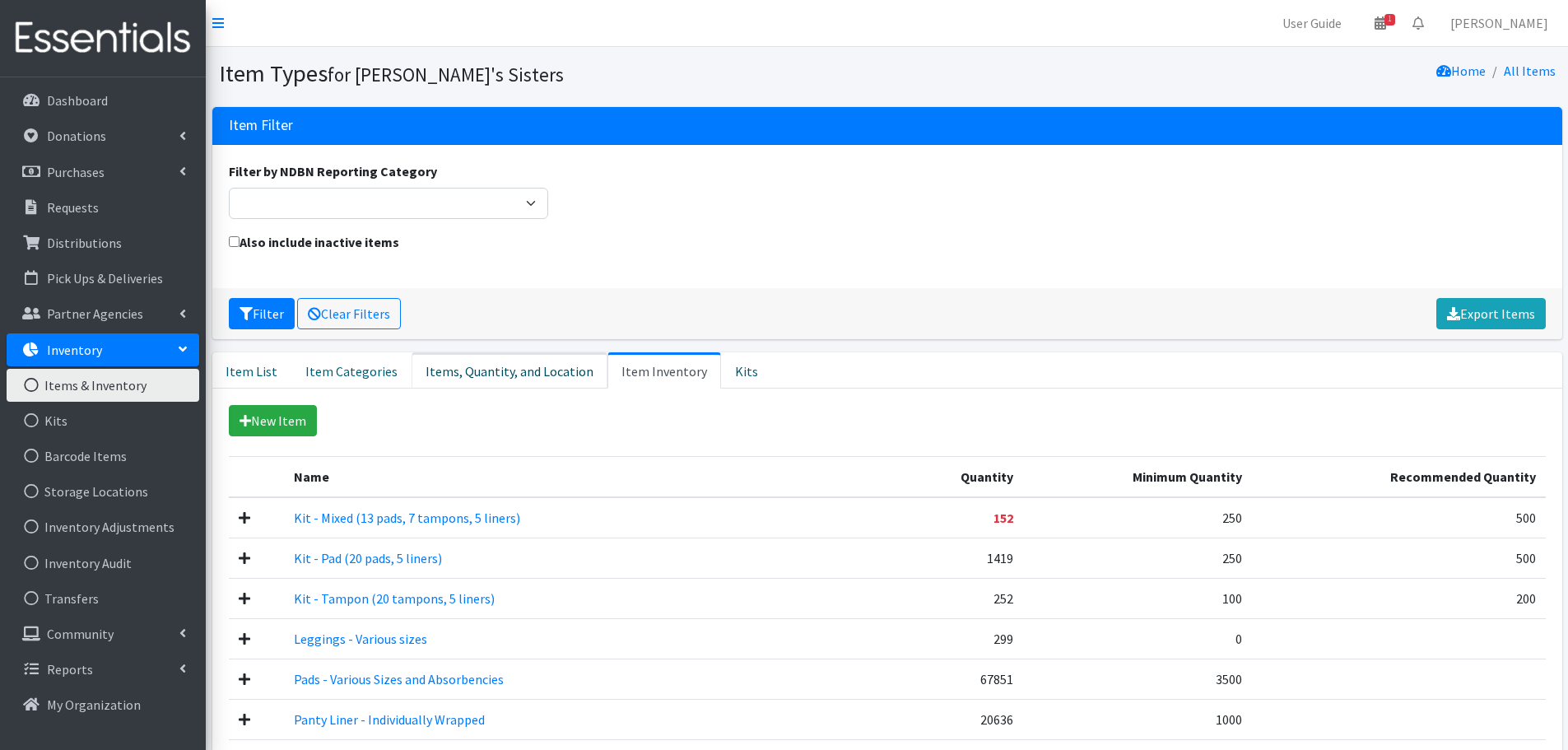
click at [446, 354] on link "Items, Quantity, and Location" at bounding box center [510, 370] width 196 height 36
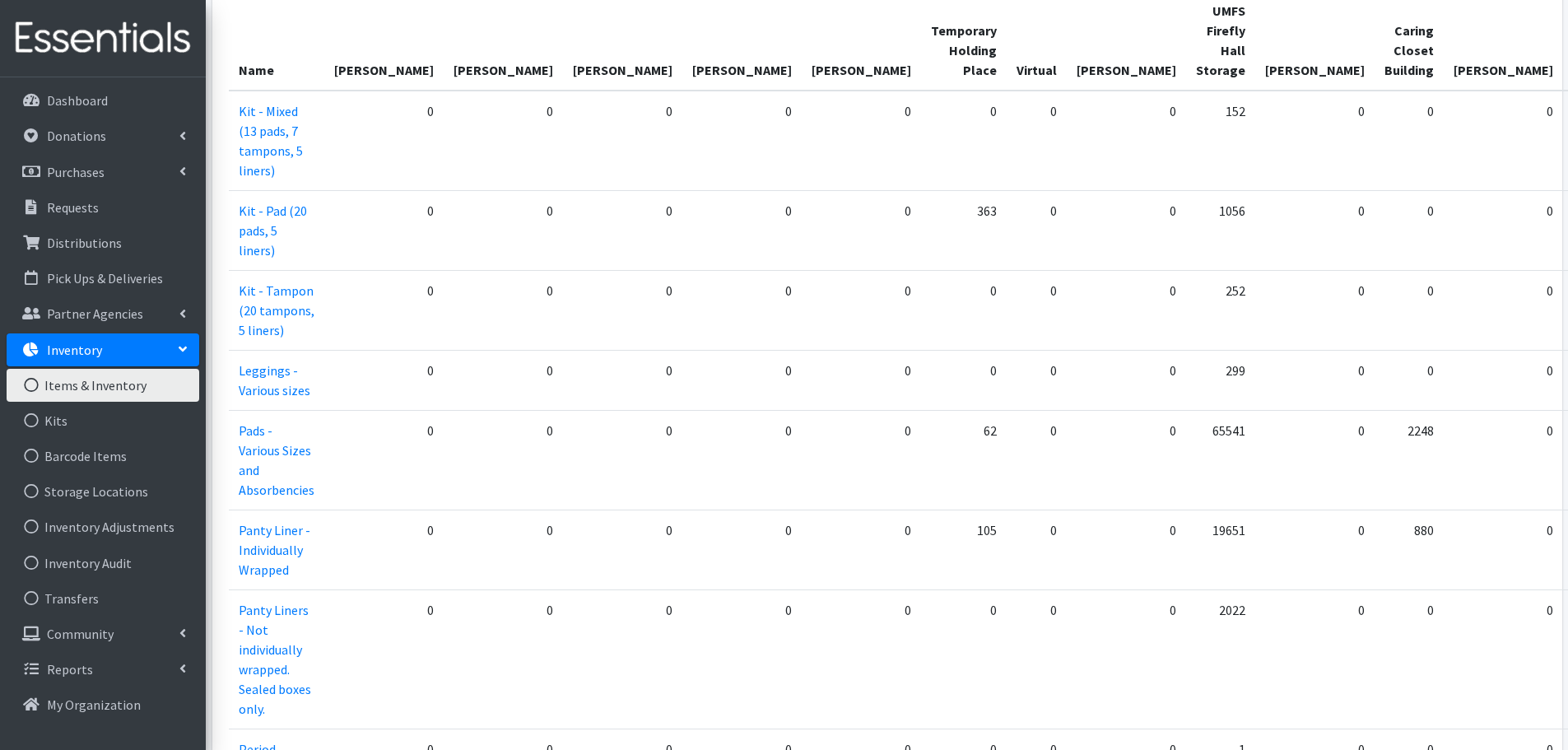
scroll to position [494, 0]
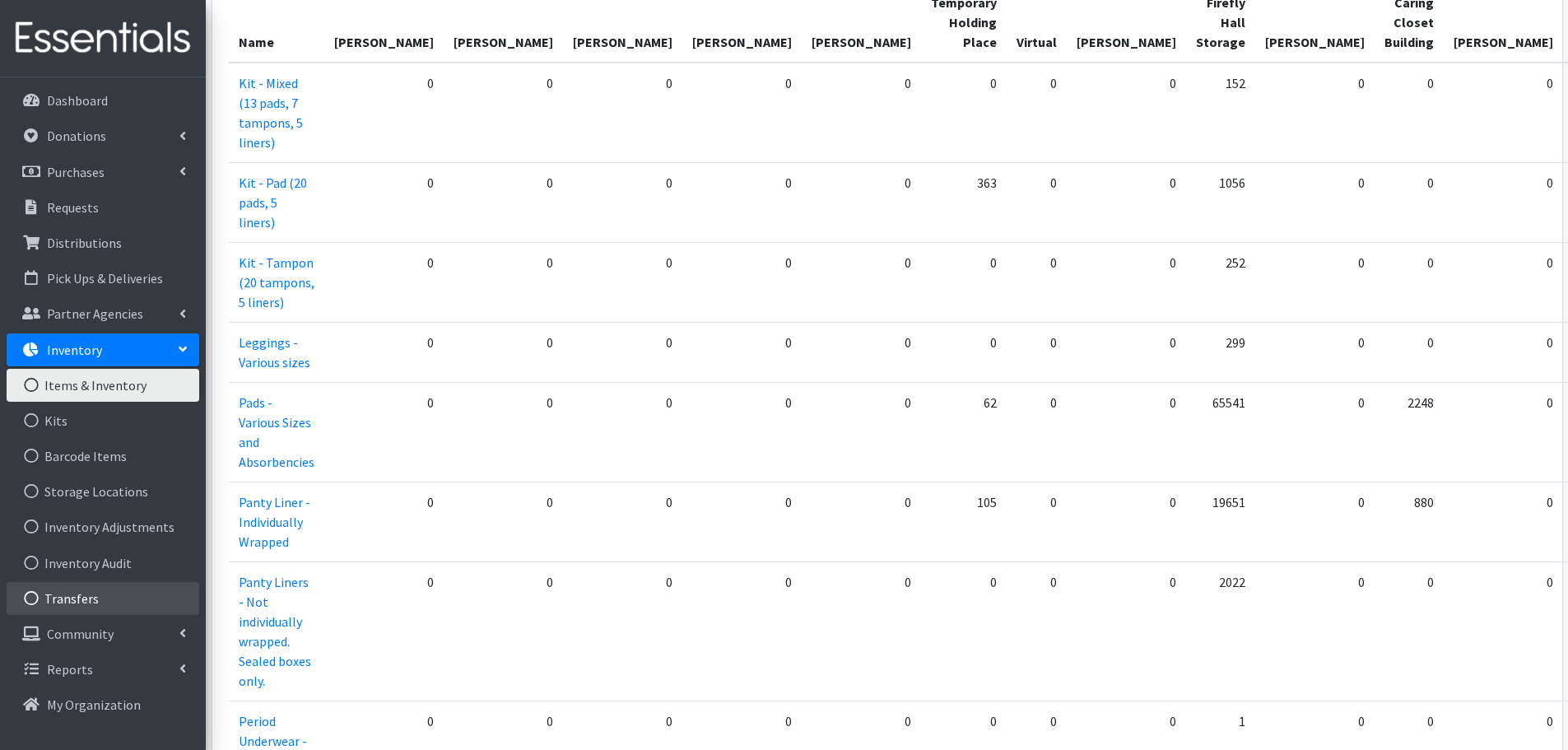
click at [88, 589] on link "Transfers" at bounding box center [103, 598] width 193 height 33
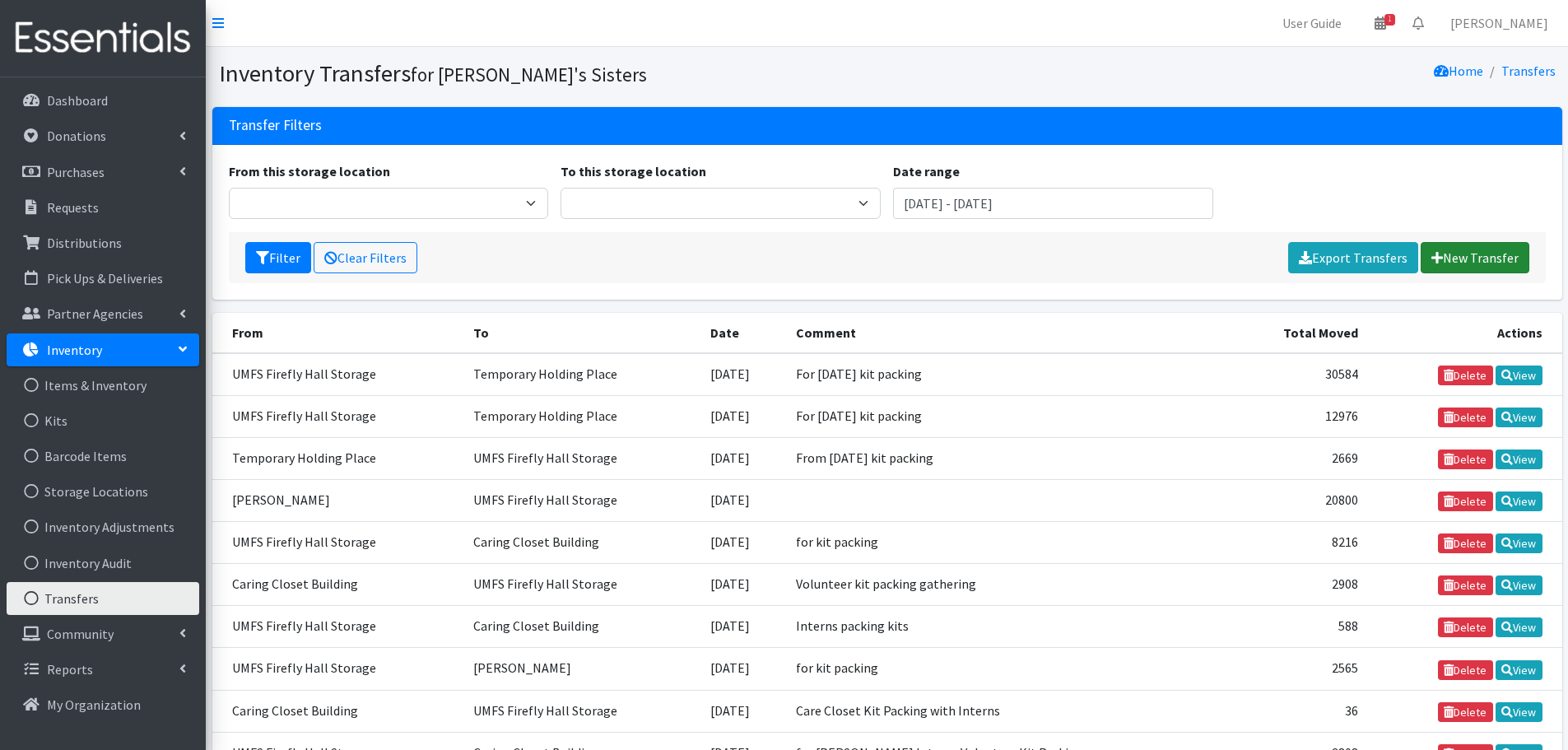
click at [1454, 255] on link "New Transfer" at bounding box center [1475, 257] width 109 height 31
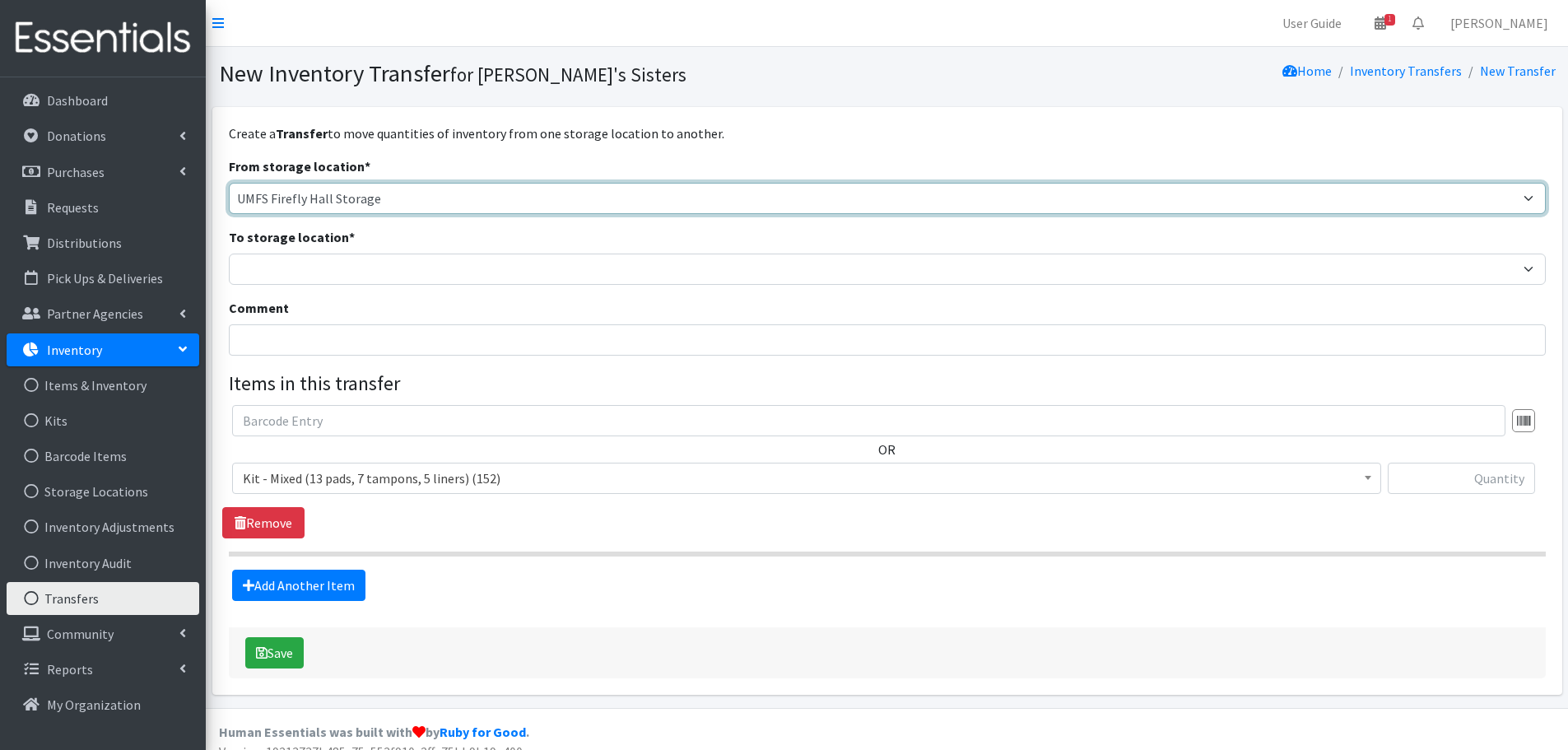
click at [267, 213] on select "Brittany Averette Caring Closet Building Erika Bedwell Heather Lennon Jen Frenc…" at bounding box center [887, 198] width 1317 height 31
select select "311"
click at [229, 183] on select "Brittany Averette Caring Closet Building Erika Bedwell Heather Lennon Jen Frenc…" at bounding box center [887, 198] width 1317 height 31
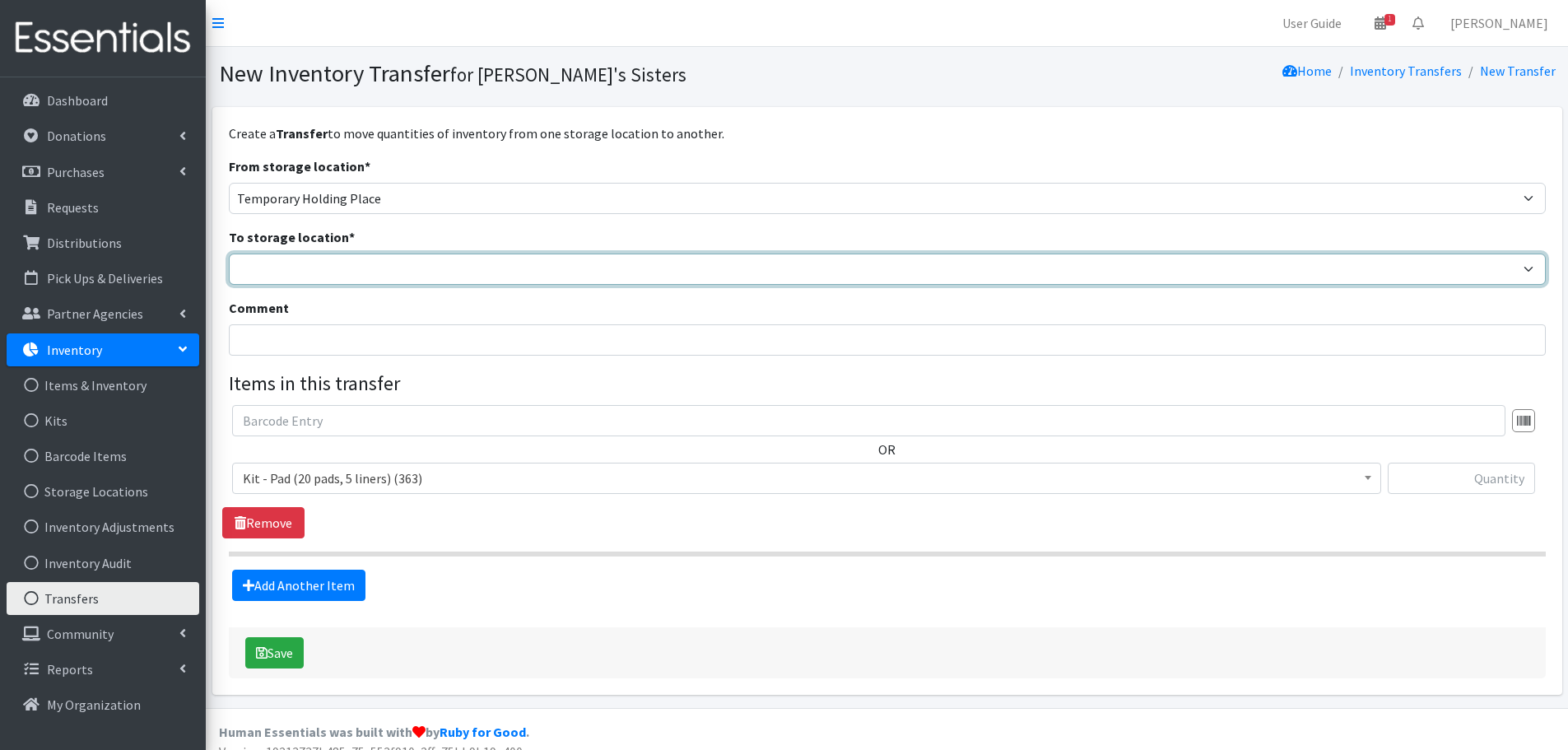
click at [242, 269] on select "Brittany Averette Caring Closet Building Erika Bedwell Heather Lennon Jen Frenc…" at bounding box center [887, 269] width 1317 height 31
select select "473"
click at [229, 254] on select "Brittany Averette Caring Closet Building Erika Bedwell Heather Lennon Jen Frenc…" at bounding box center [887, 269] width 1317 height 31
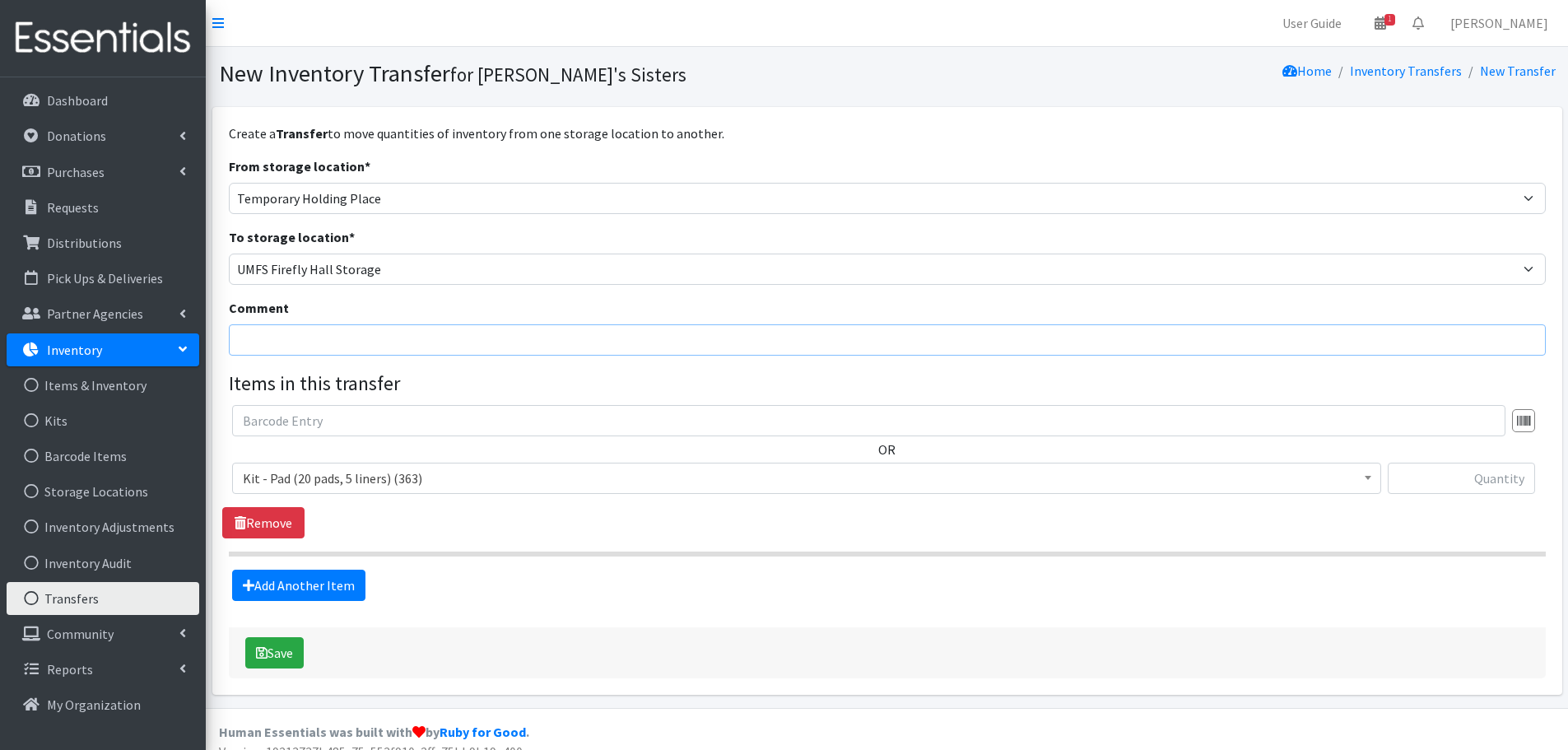
click at [242, 332] on input "Comment" at bounding box center [887, 339] width 1317 height 31
click at [323, 337] on input "Christ Lutheran kit packing" at bounding box center [887, 339] width 1317 height 31
type input "Christ Lutheran Church kit packing"
click at [1435, 459] on div "OR Kit - Pad (20 pads, 5 liners) (363) Pads - Various Sizes and Absorbencies (6…" at bounding box center [887, 456] width 1330 height 102
click at [1437, 484] on input "text" at bounding box center [1462, 478] width 147 height 31
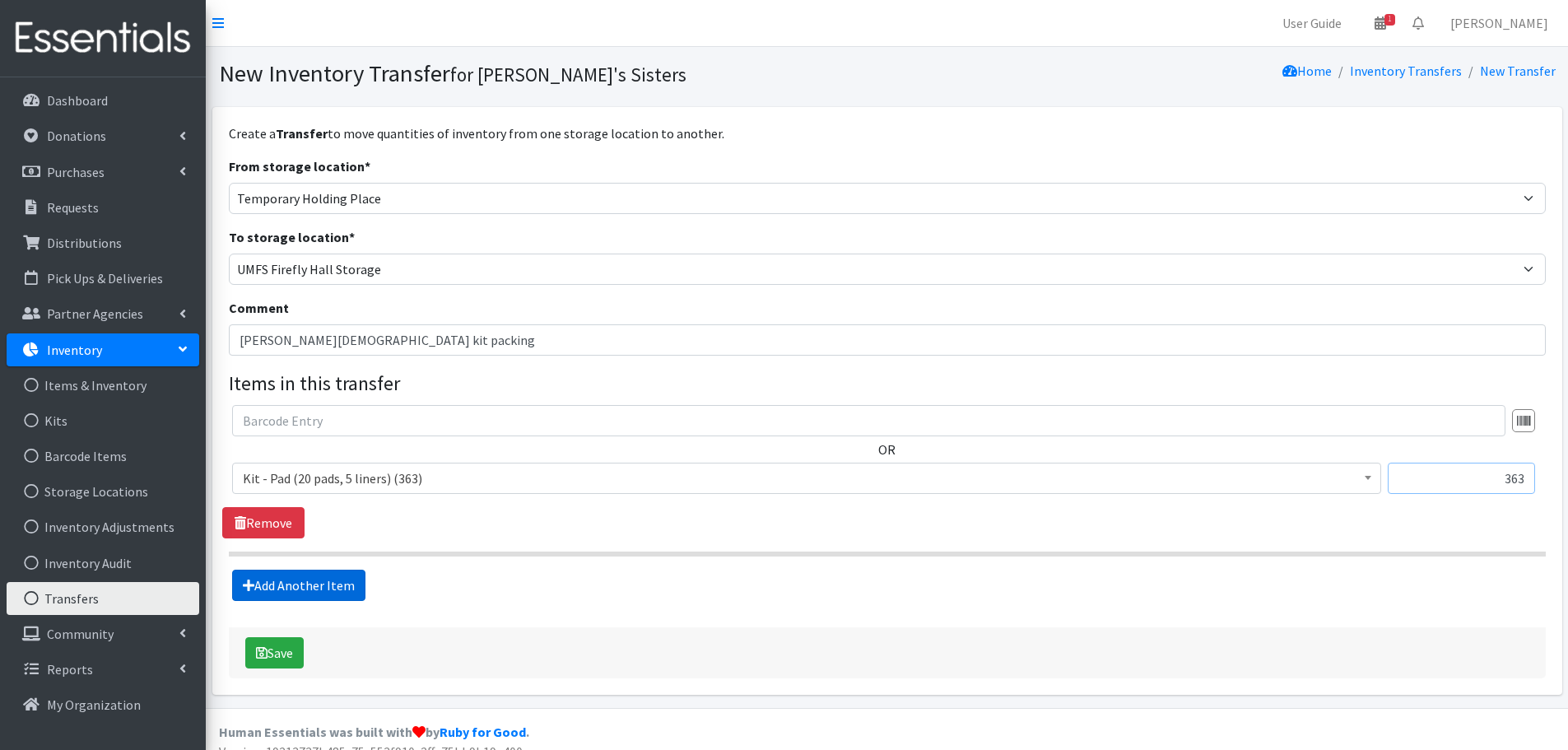
type input "363"
click at [363, 584] on link "Add Another Item" at bounding box center [299, 585] width 134 height 31
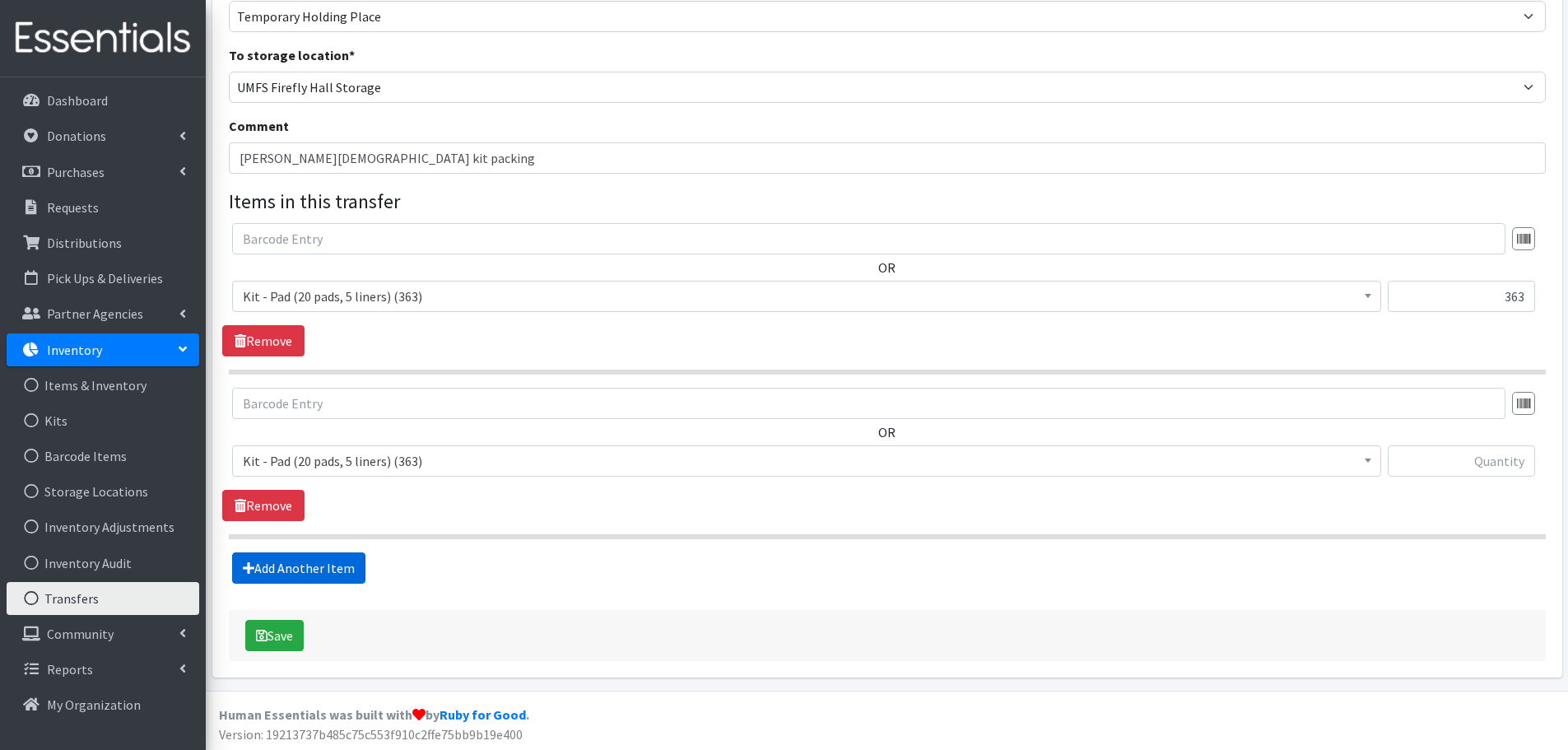
scroll to position [185, 0]
click at [360, 459] on span "Kit - Pad (20 pads, 5 liners) (363)" at bounding box center [807, 459] width 1128 height 23
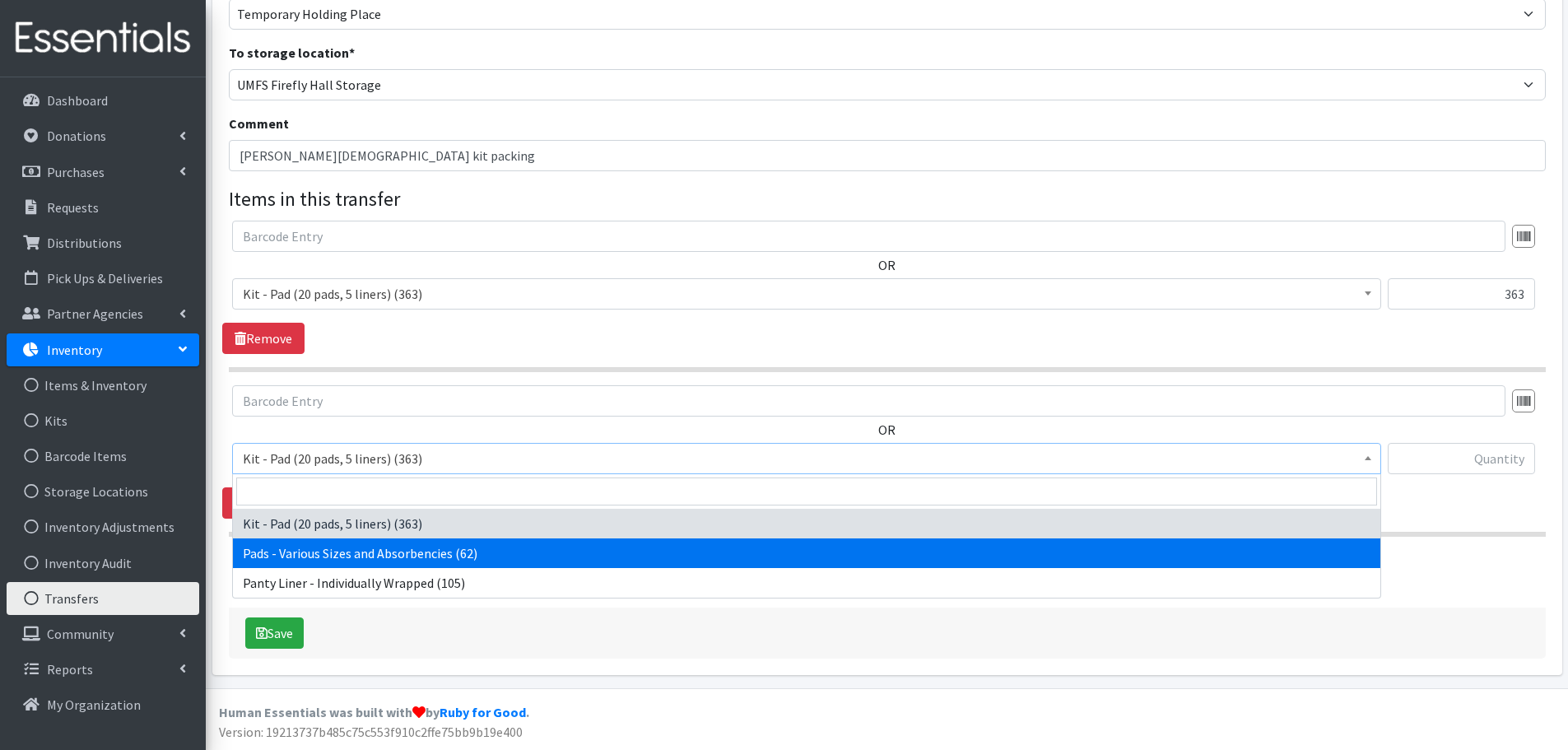
select select "10467"
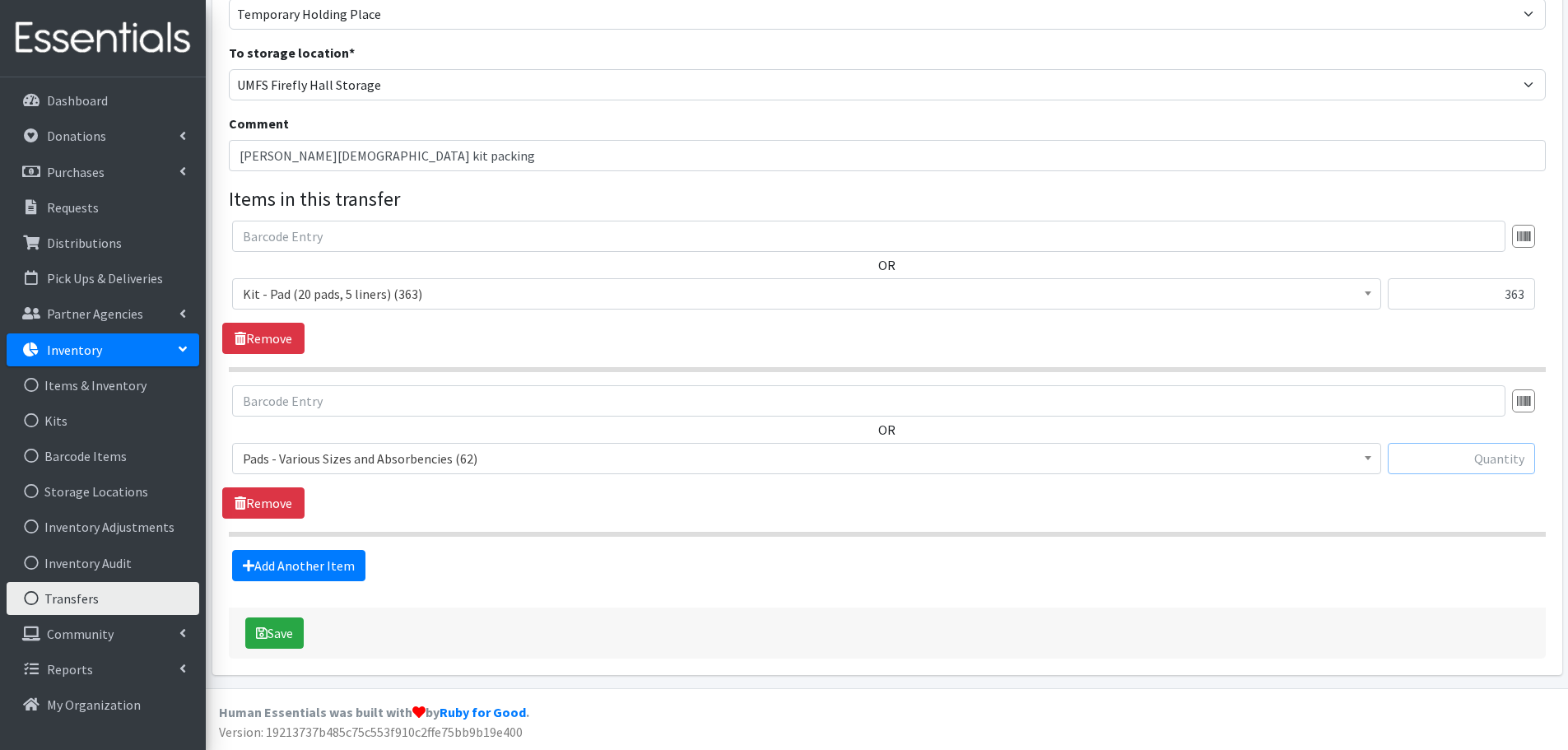
click at [1451, 447] on input "text" at bounding box center [1462, 458] width 147 height 31
paste input "49"
type input "49"
click at [326, 572] on link "Add Another Item" at bounding box center [299, 565] width 134 height 31
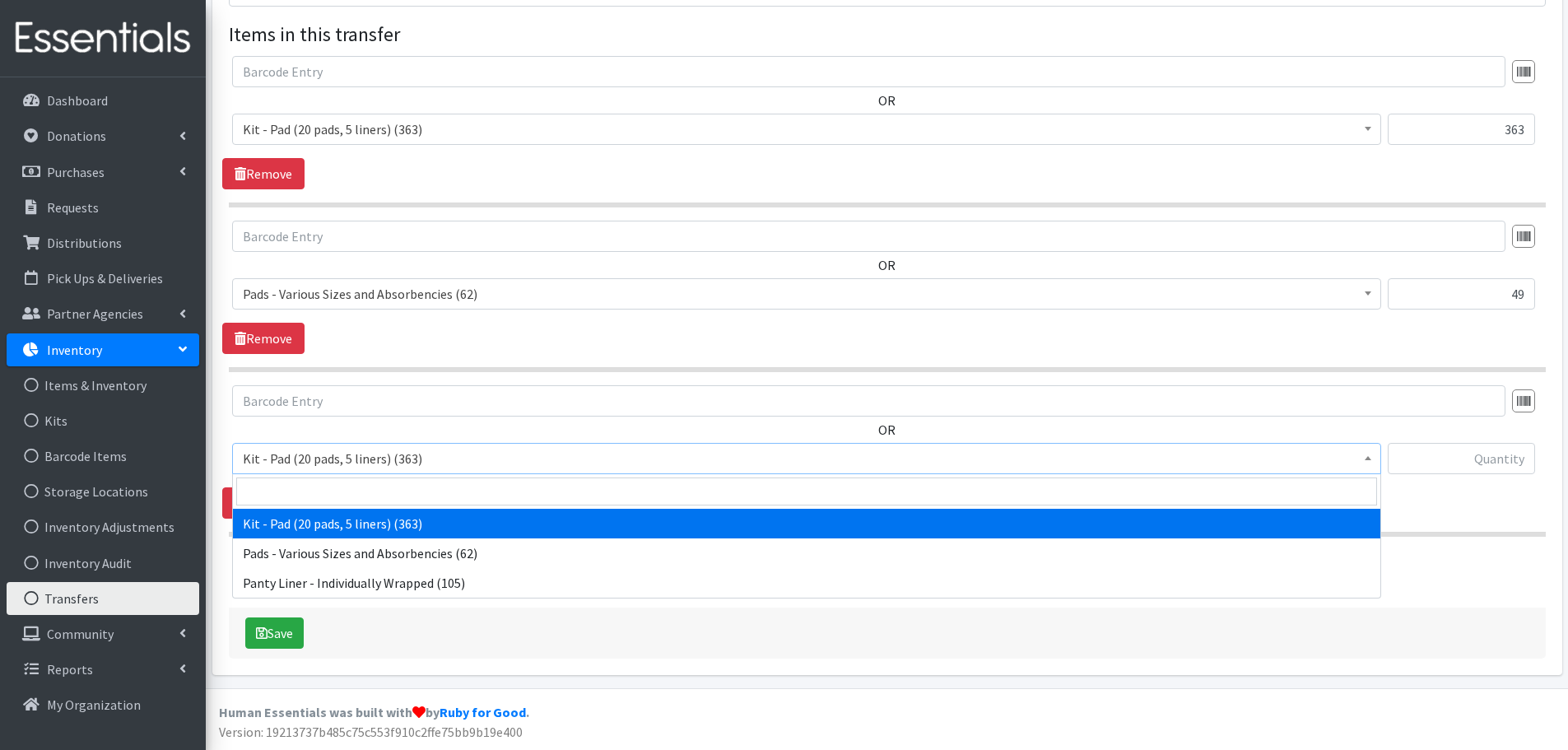
click at [292, 460] on span "Kit - Pad (20 pads, 5 liners) (363)" at bounding box center [807, 459] width 1128 height 23
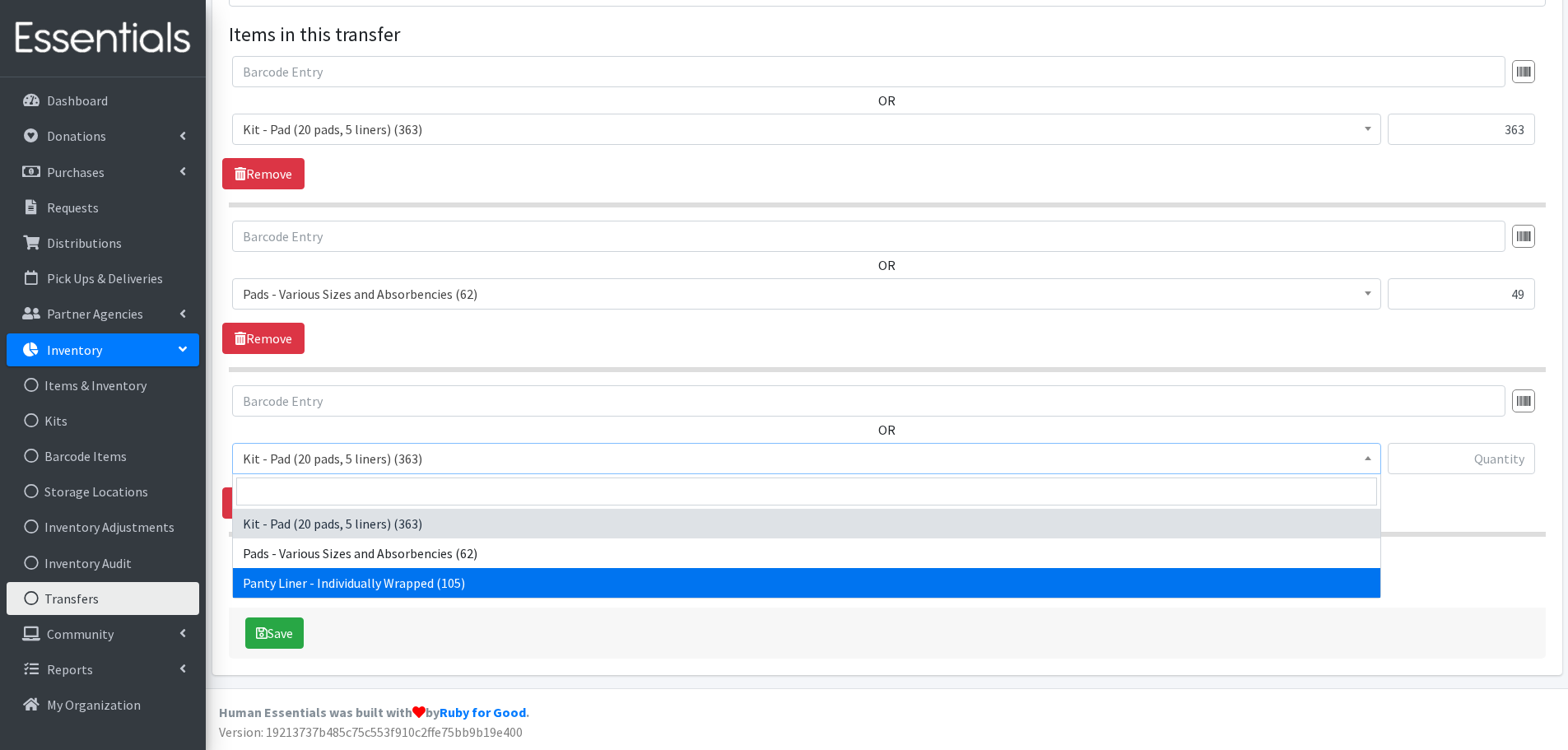
select select "10466"
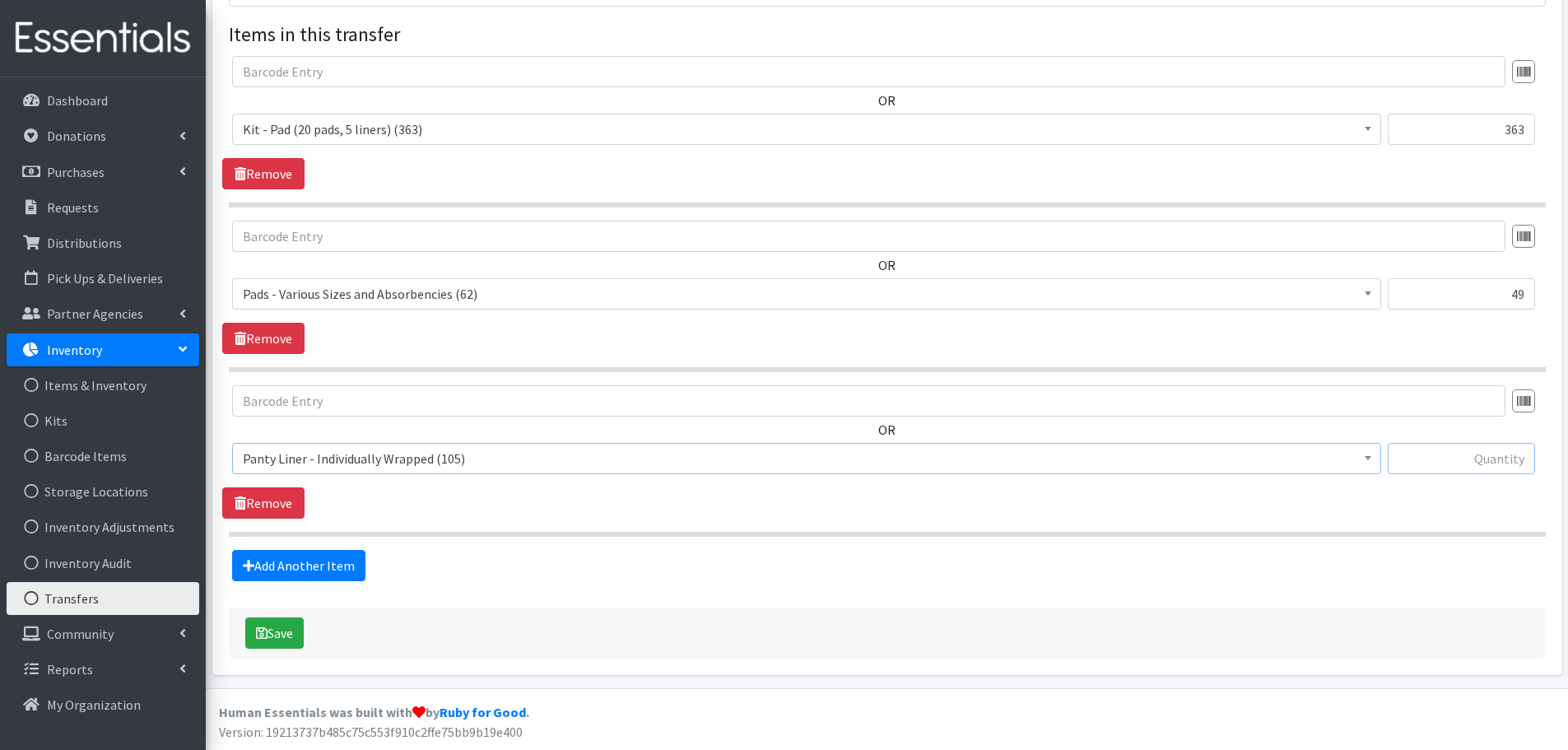
click at [1465, 460] on input "text" at bounding box center [1462, 458] width 147 height 31
paste input "92"
type input "92"
click at [287, 637] on button "Save" at bounding box center [275, 632] width 58 height 31
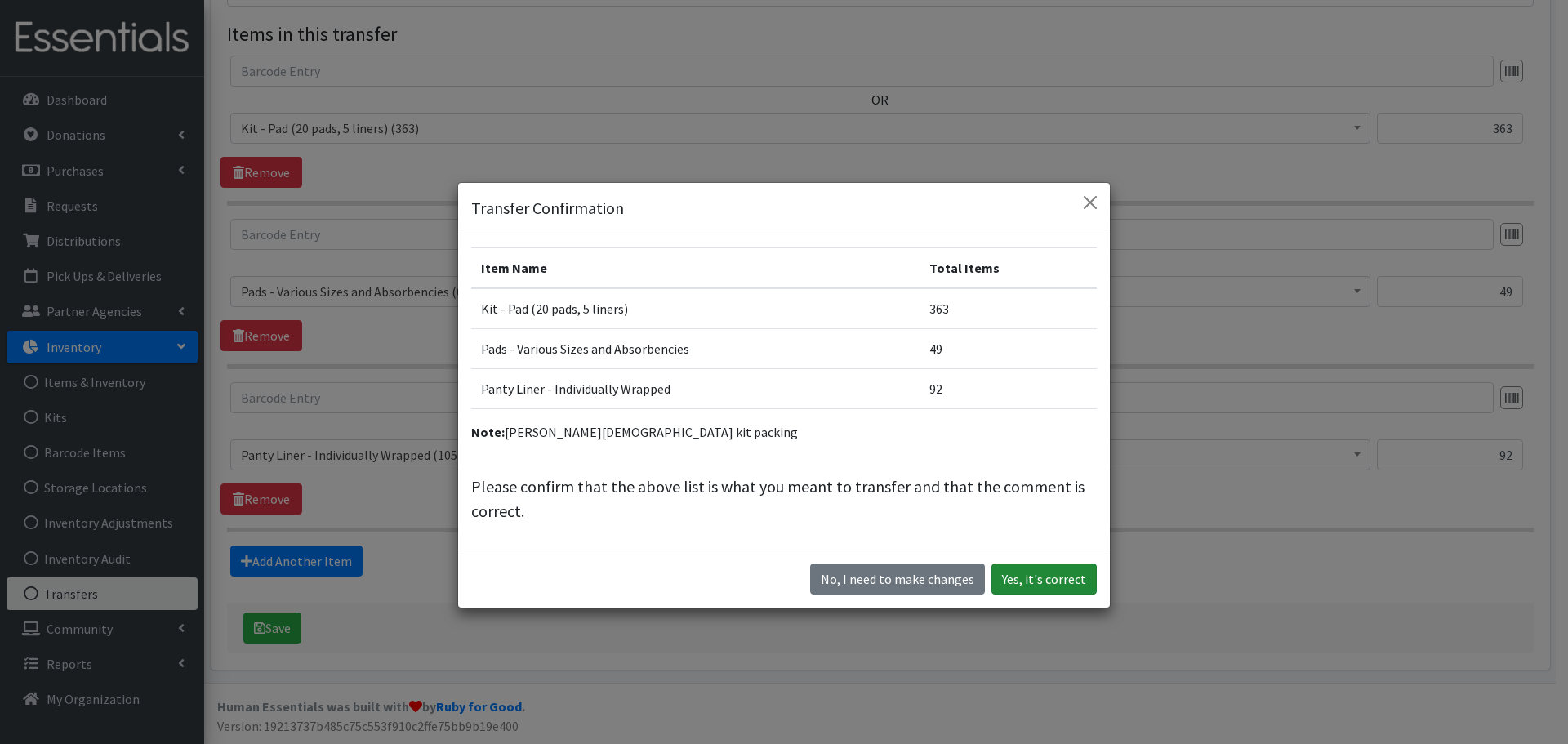
click at [1079, 578] on button "Yes, it's correct" at bounding box center [1043, 578] width 105 height 31
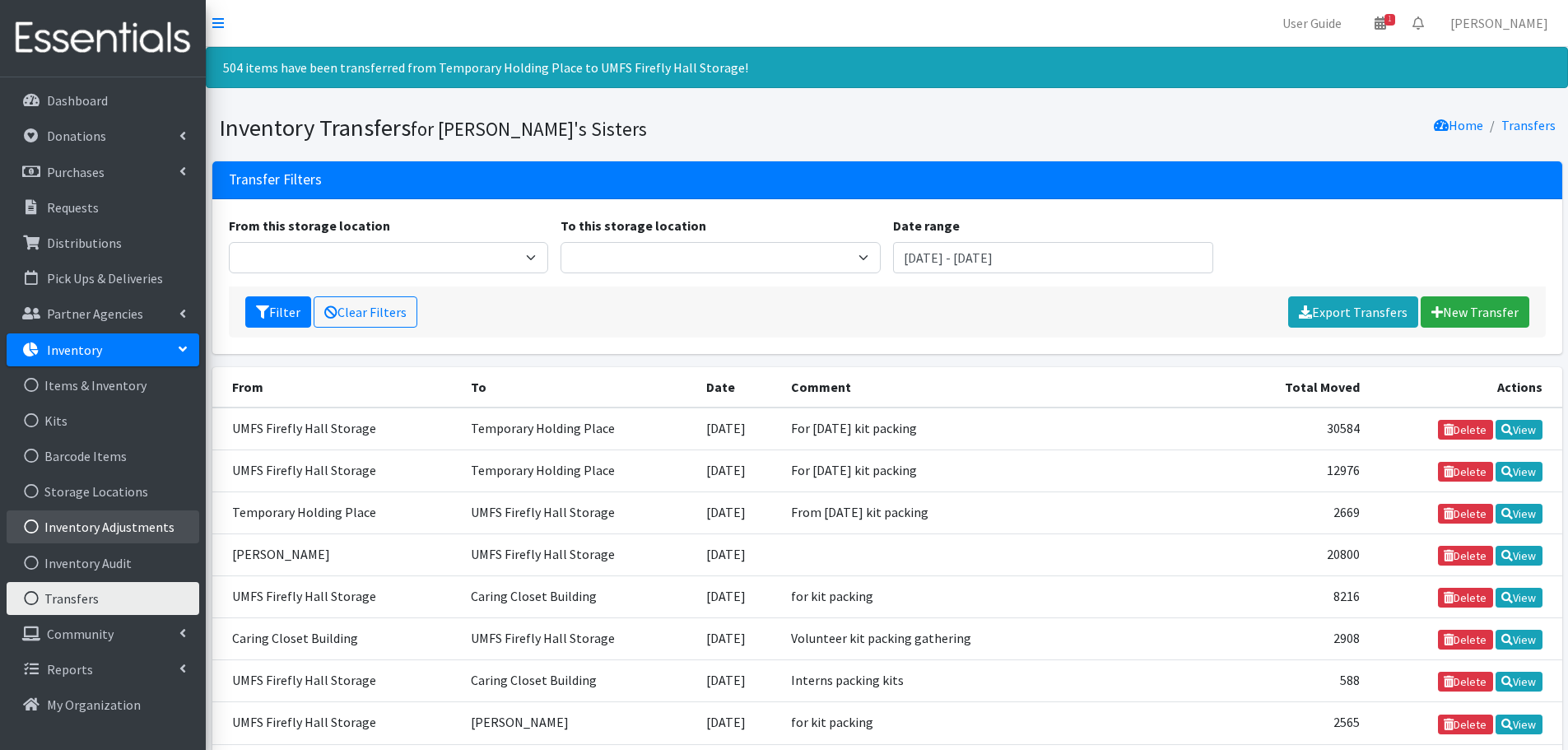
click at [134, 518] on link "Inventory Adjustments" at bounding box center [103, 526] width 193 height 33
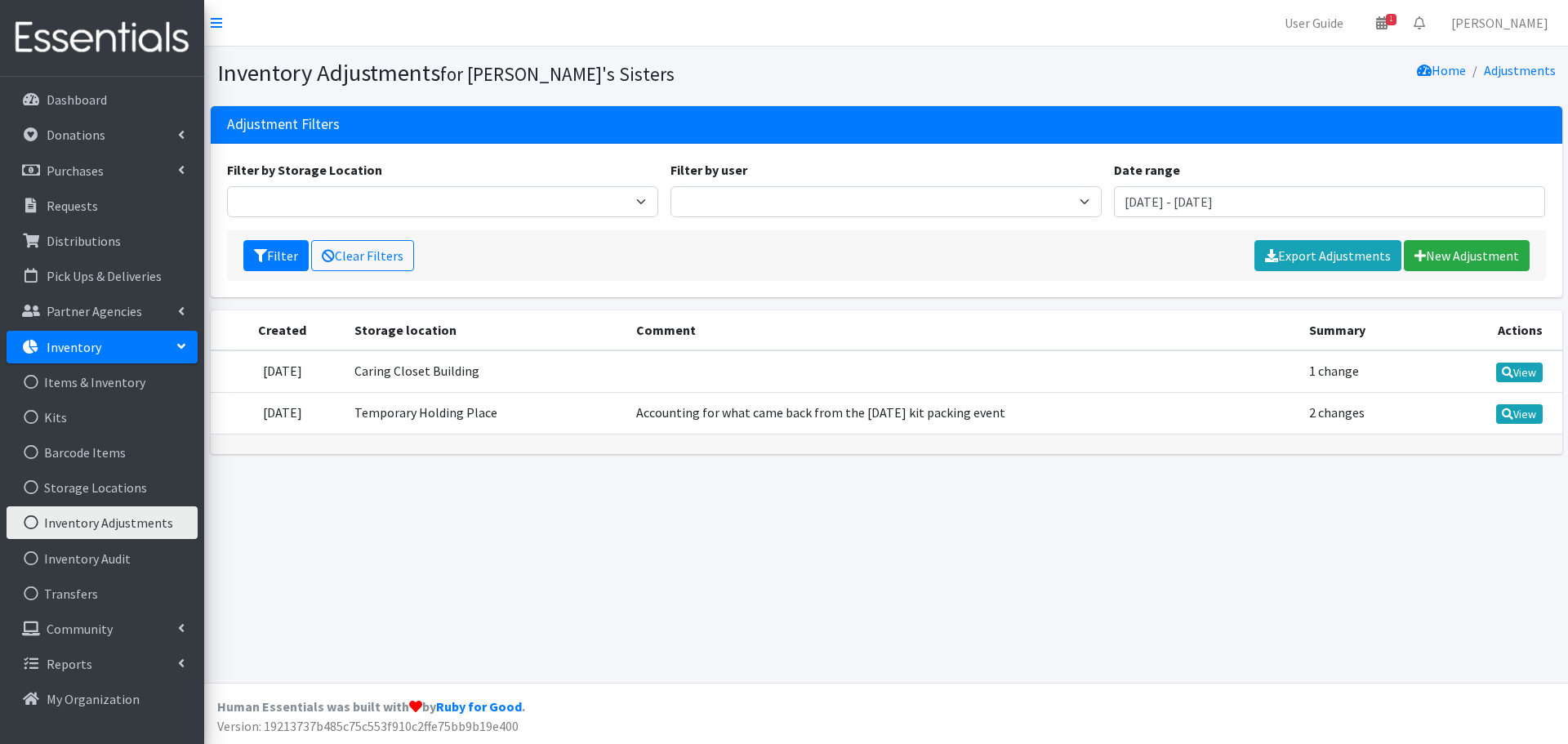
click at [1431, 272] on div "Filter Clear Filters Export Adjustments New Adjustment" at bounding box center [887, 255] width 1319 height 51
click at [1445, 261] on link "New Adjustment" at bounding box center [1467, 255] width 126 height 31
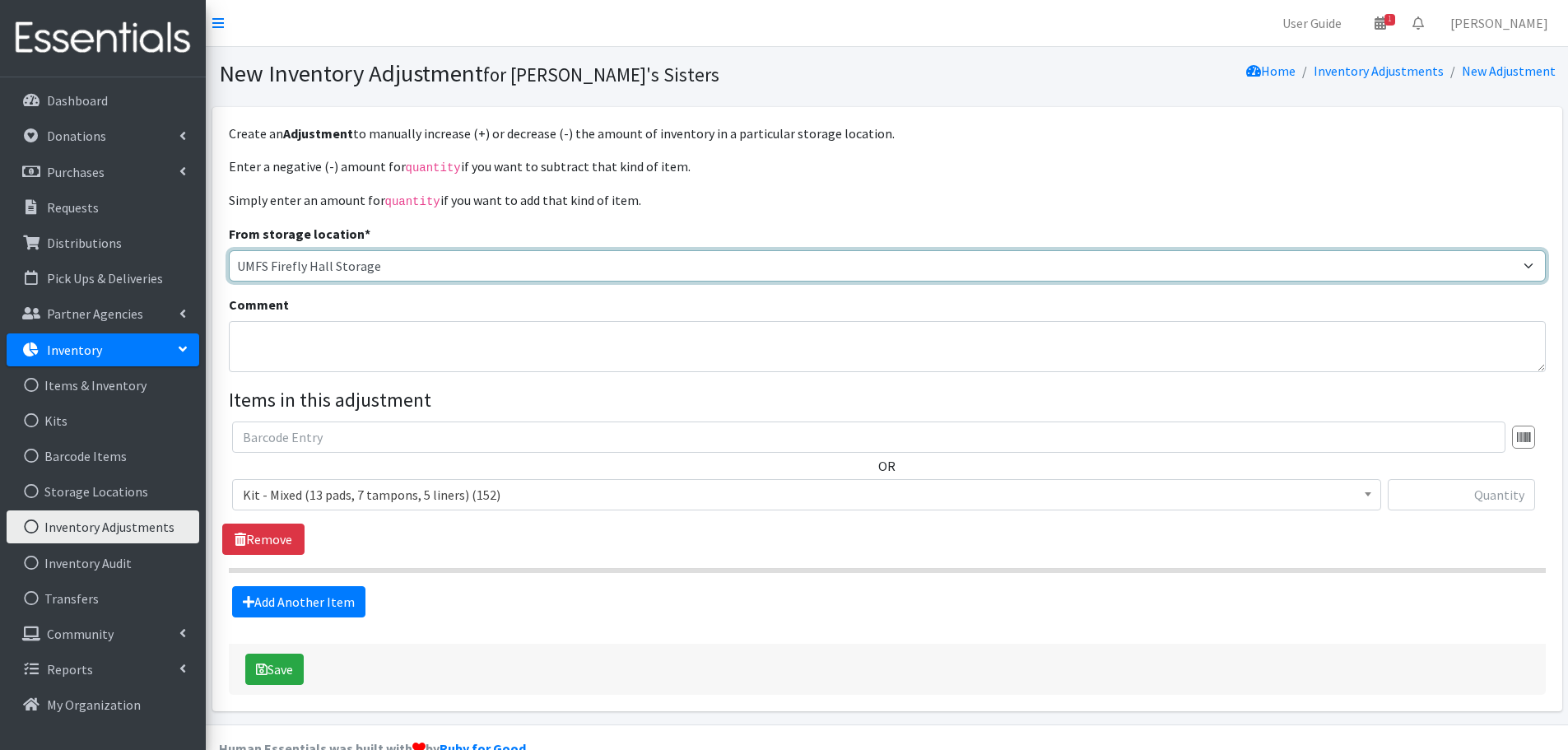
click at [257, 264] on select "Jennifer Taylor Brittany Averette Laura Davidson Erika Bedwell Heather Lennon V…" at bounding box center [887, 266] width 1317 height 31
select select "311"
click at [229, 251] on select "Jennifer Taylor Brittany Averette Laura Davidson Erika Bedwell Heather Lennon V…" at bounding box center [887, 266] width 1317 height 31
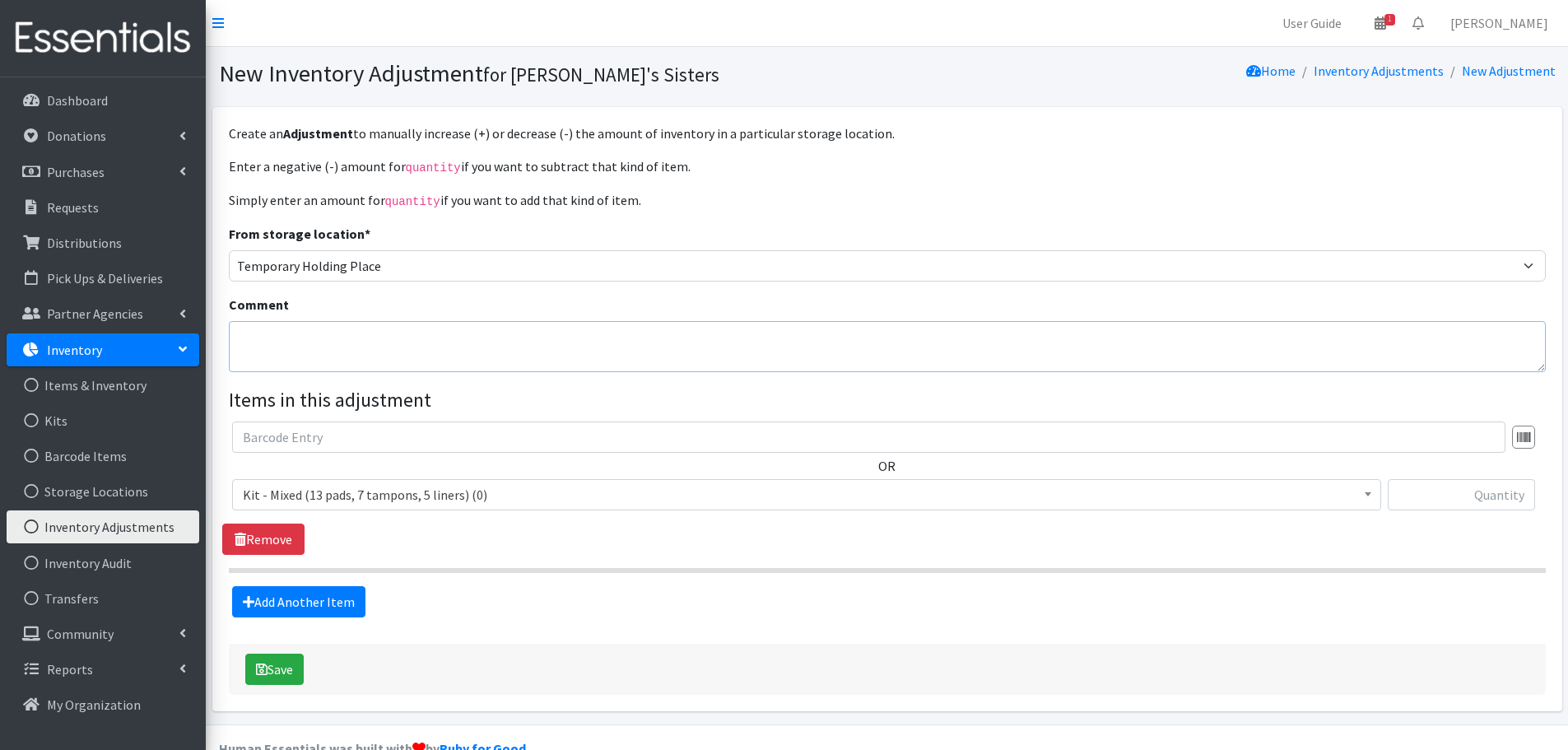
click at [300, 331] on textarea "Comment" at bounding box center [887, 346] width 1317 height 51
type textarea "Accounting for what came back from Christ Lutheran kit packing"
click at [511, 489] on span "Kit - Mixed (13 pads, 7 tampons, 5 liners) (0)" at bounding box center [807, 495] width 1128 height 23
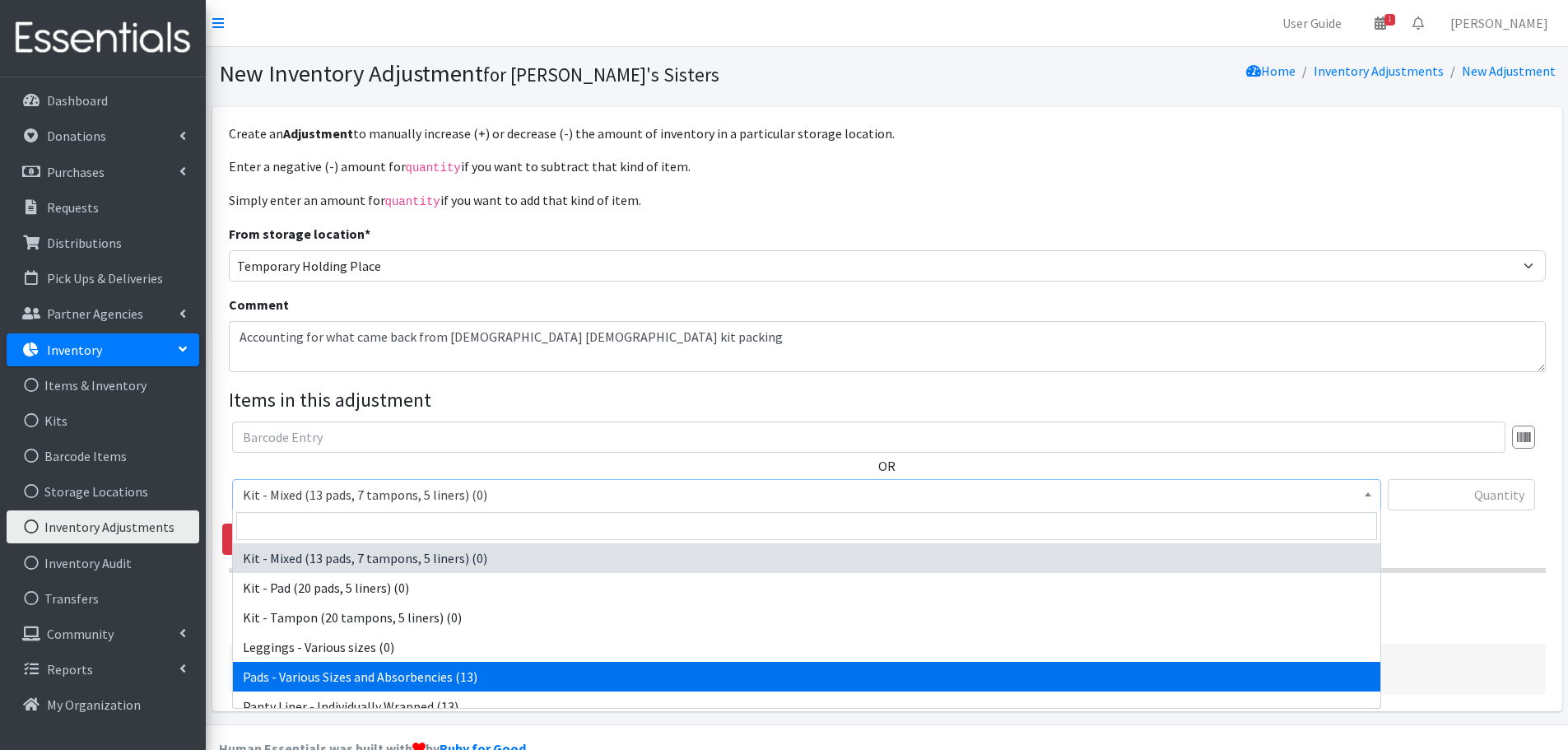
select select "10467"
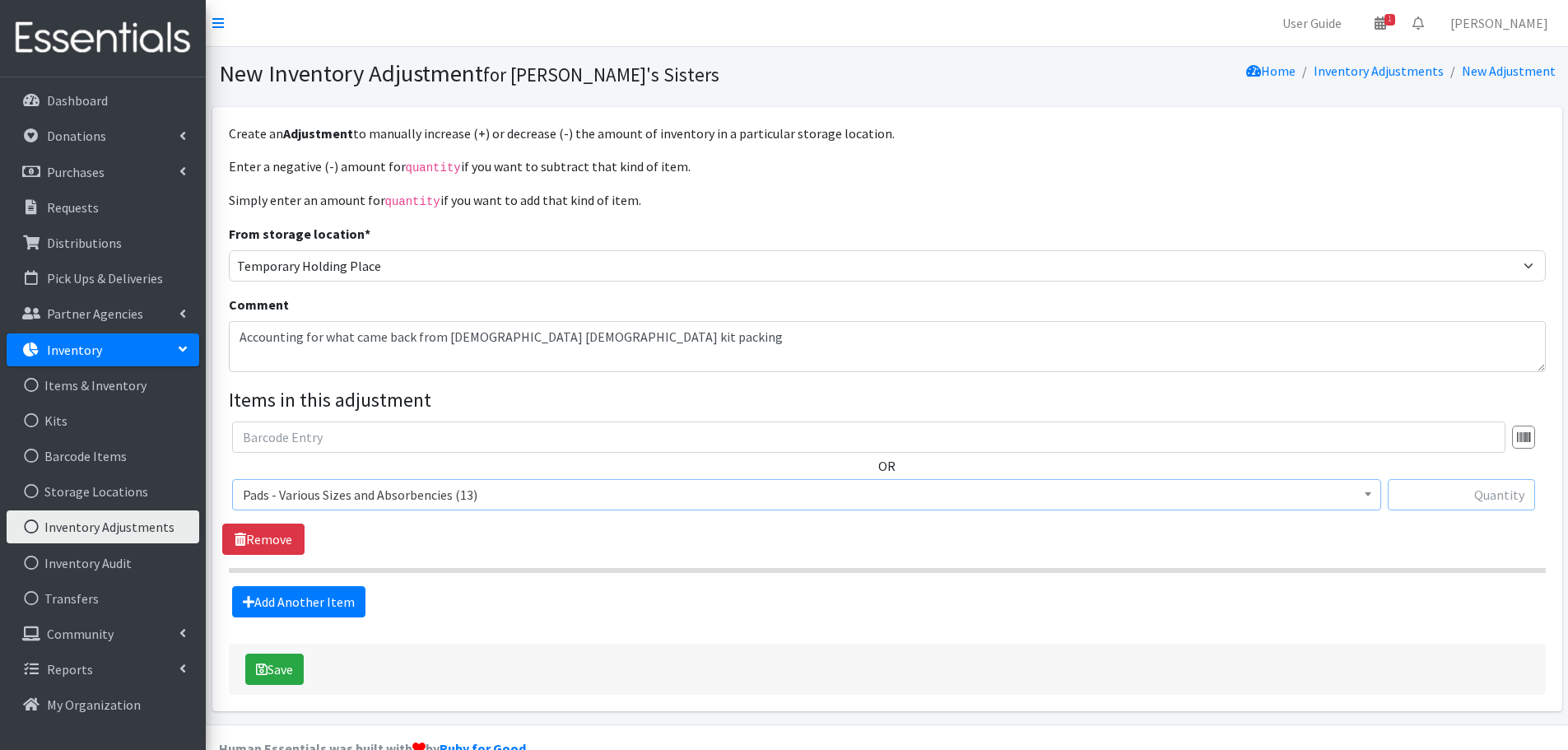
click at [1449, 493] on input "text" at bounding box center [1462, 494] width 147 height 31
type input "-13"
click at [279, 608] on link "Add Another Item" at bounding box center [299, 601] width 134 height 31
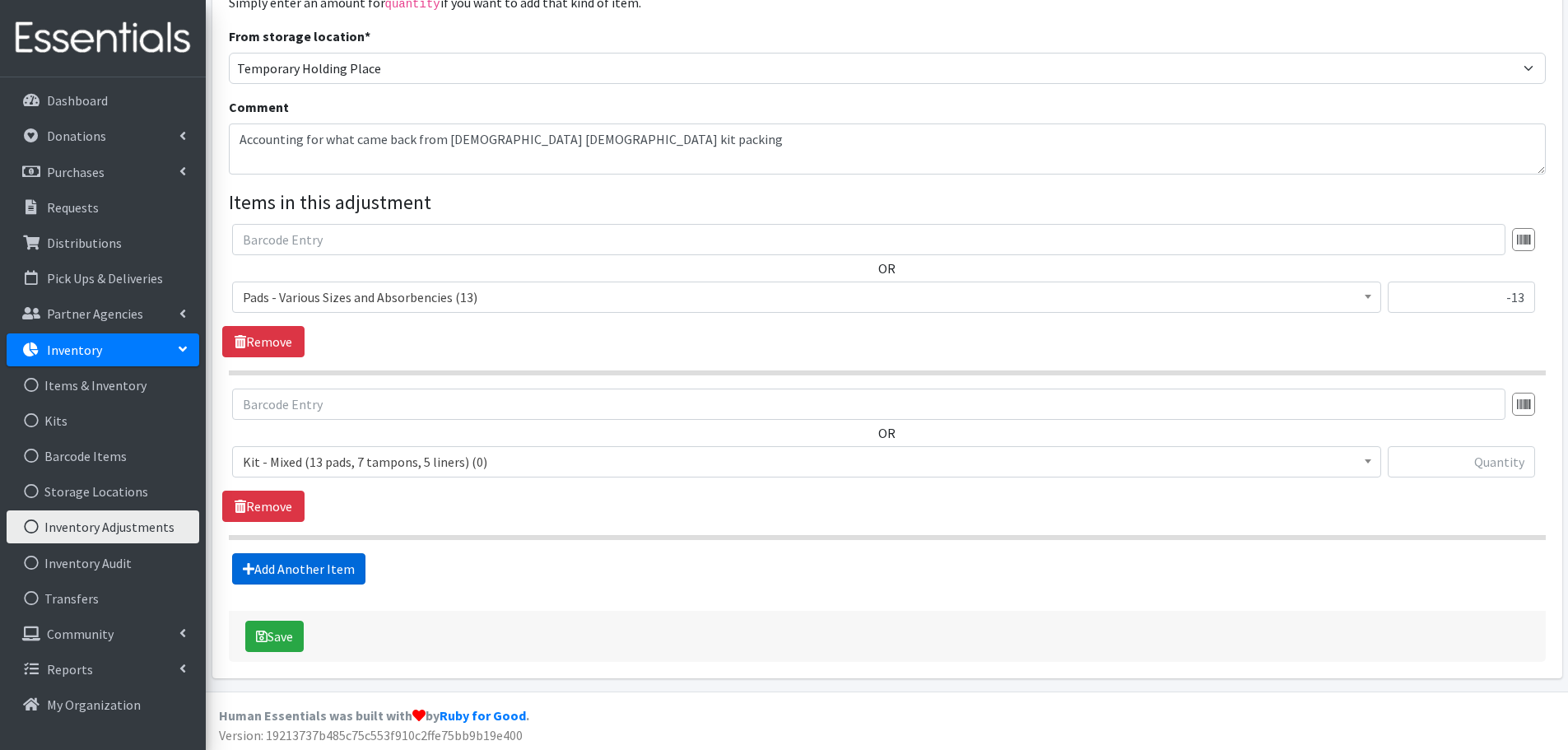
scroll to position [199, 0]
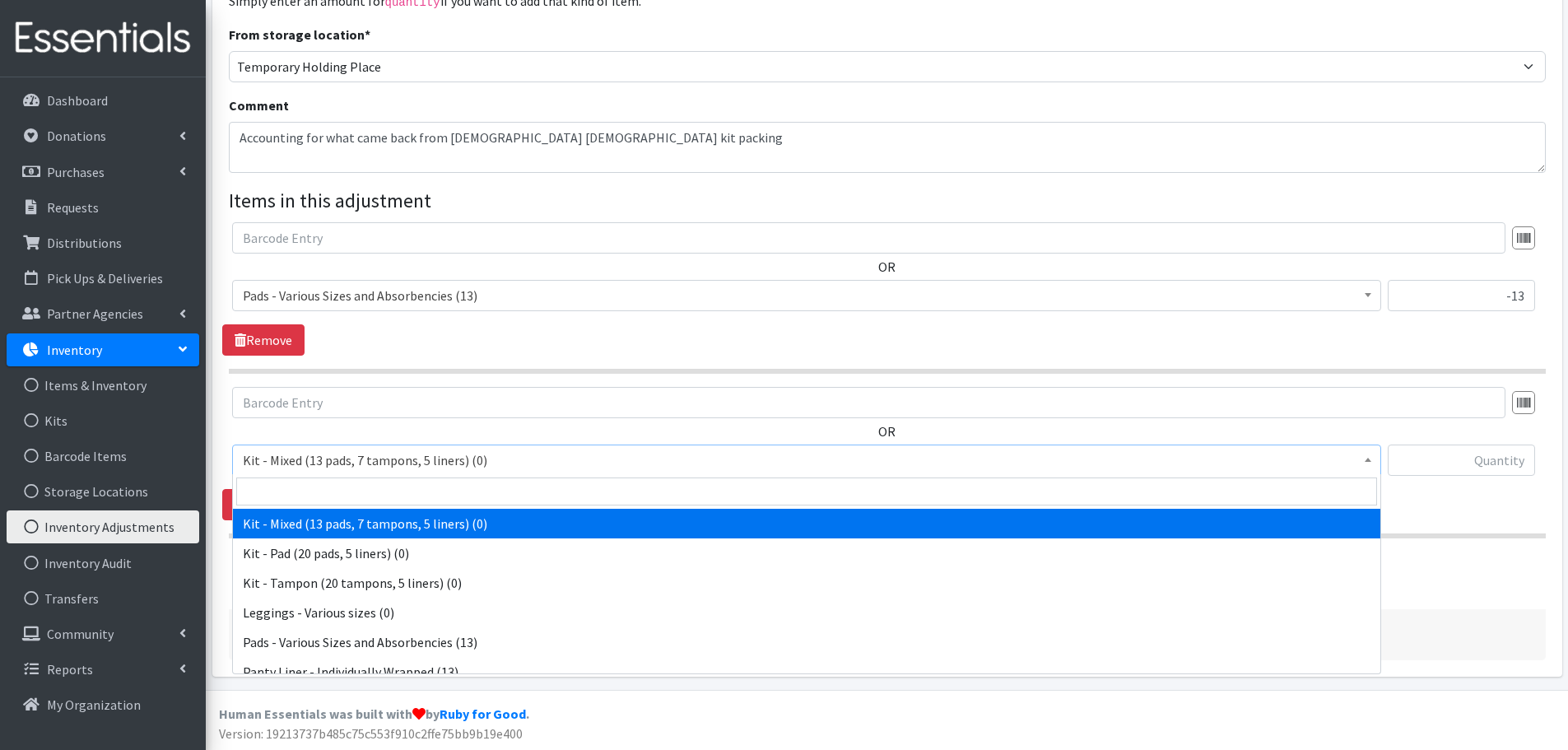
click at [412, 469] on span "Kit - Mixed (13 pads, 7 tampons, 5 liners) (0)" at bounding box center [807, 460] width 1128 height 23
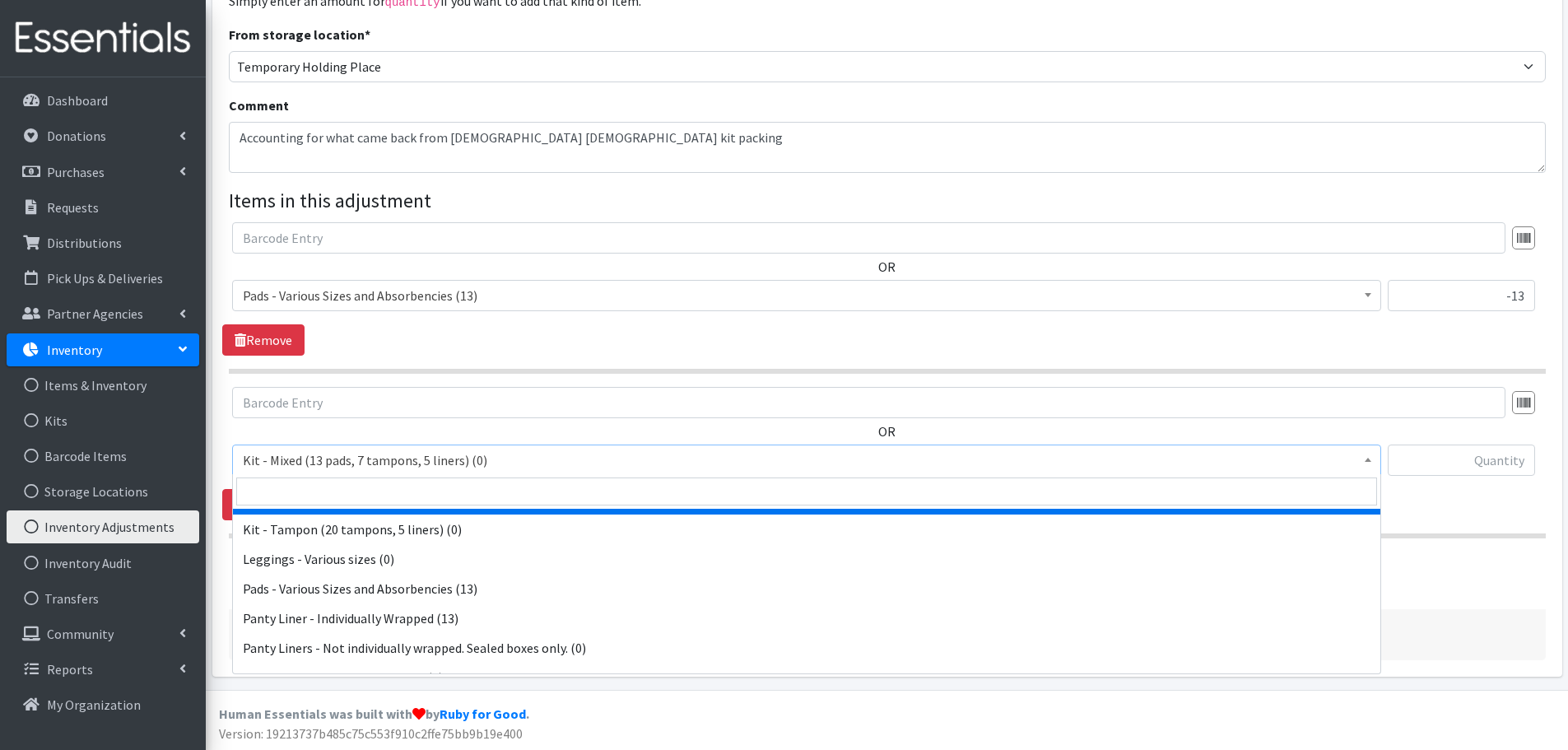
scroll to position [83, 0]
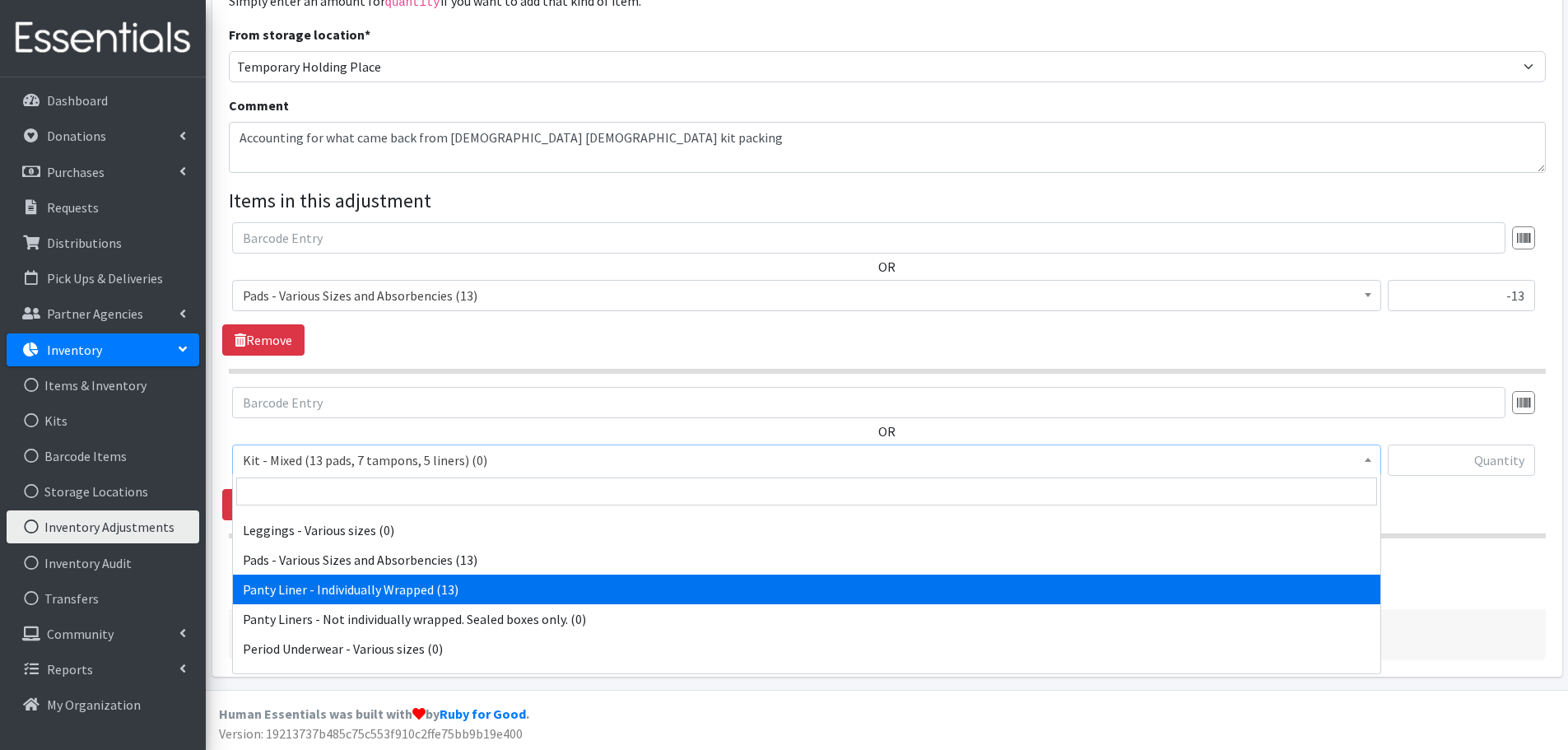
select select "10466"
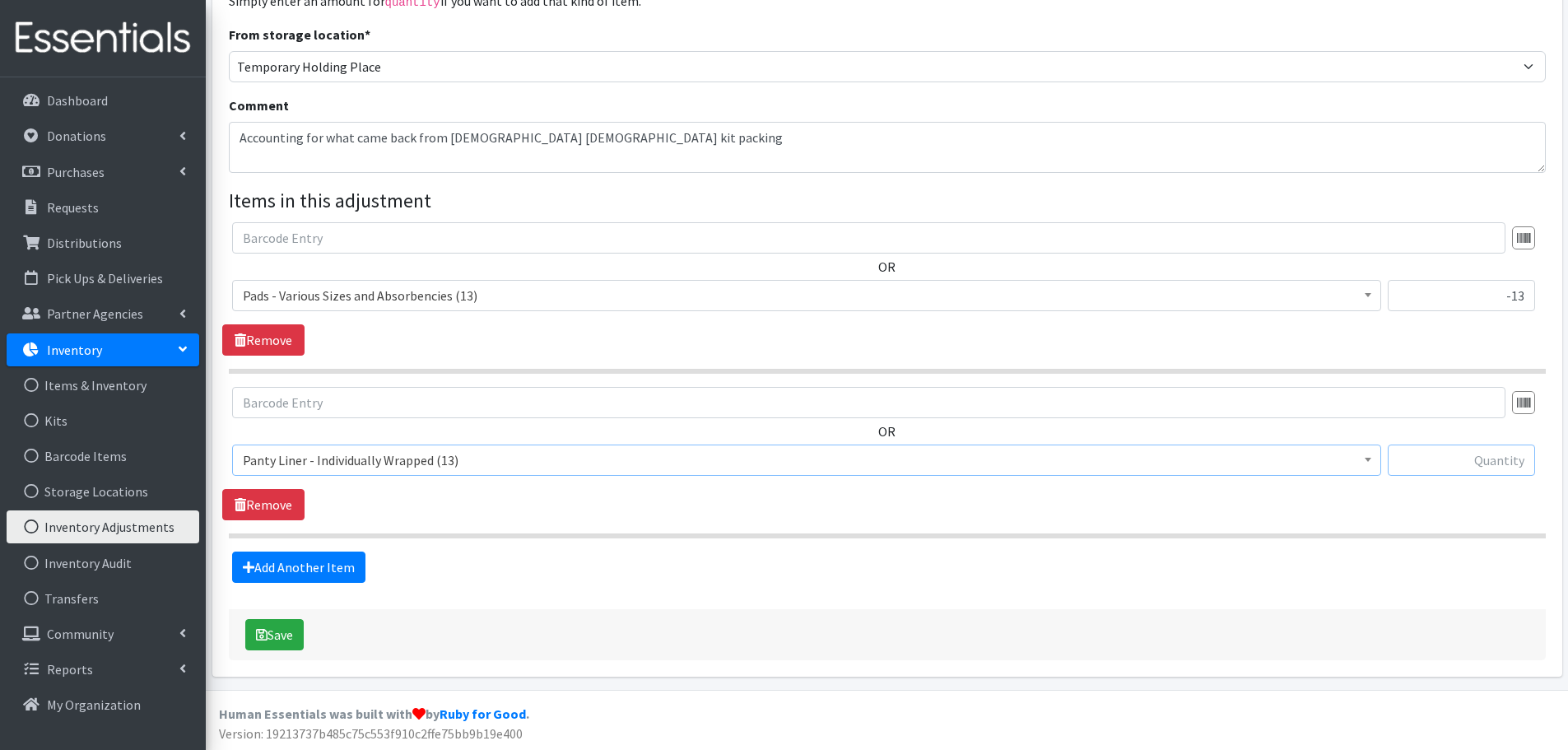
click at [1451, 469] on input "text" at bounding box center [1462, 459] width 147 height 31
type input "-13"
click at [1378, 460] on span "Panty Liner - Individually Wrapped (13)" at bounding box center [807, 459] width 1149 height 31
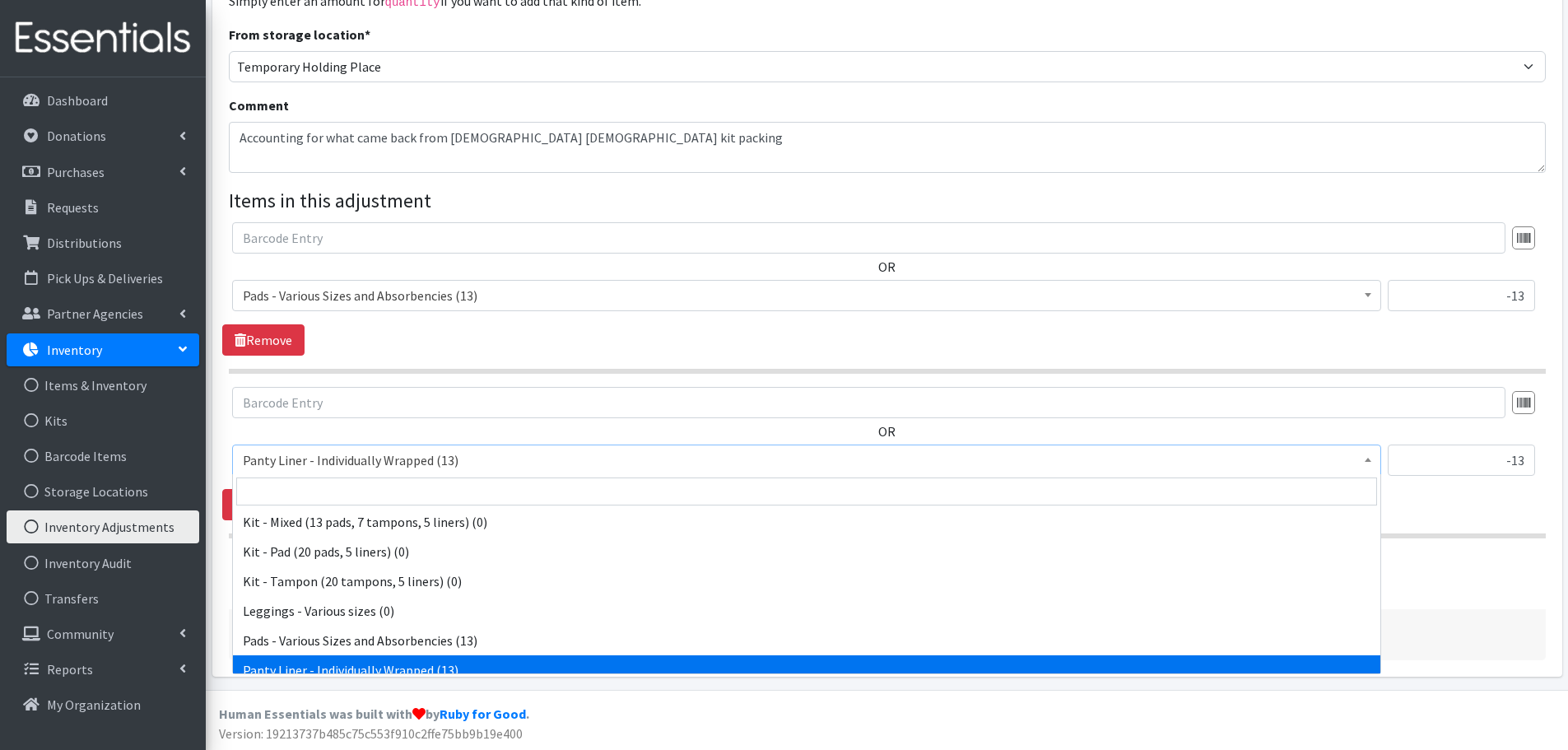
scroll to position [0, 0]
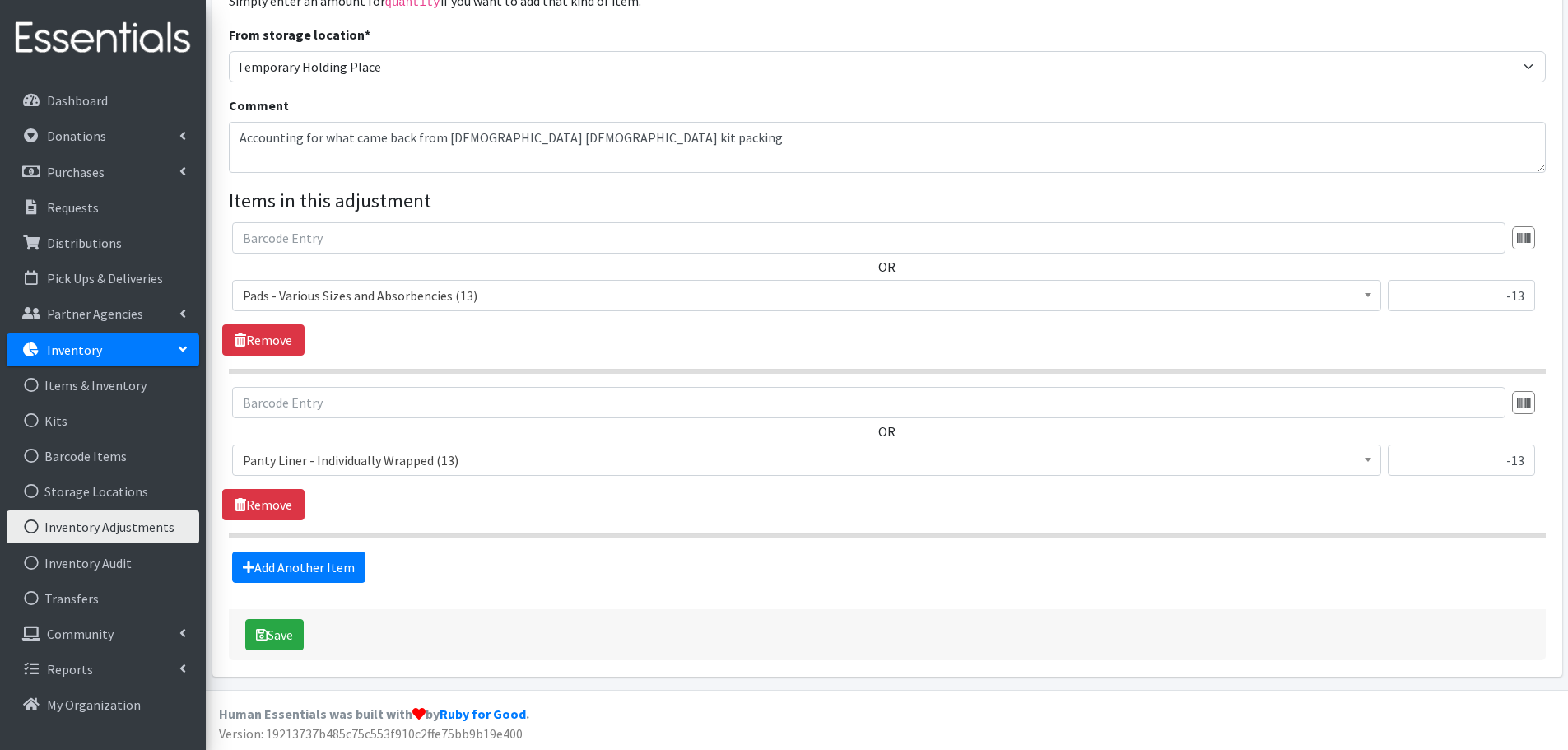
click at [1467, 547] on fieldset "Items in this adjustment OR Kit - Mixed (13 pads, 7 tampons, 5 liners) (0) Kit …" at bounding box center [887, 384] width 1317 height 397
click at [349, 139] on textarea "Accounting for what came back from [DEMOGRAPHIC_DATA] [DEMOGRAPHIC_DATA] kit pa…" at bounding box center [887, 147] width 1317 height 51
click at [344, 137] on textarea "Accounting for what came back from [DEMOGRAPHIC_DATA] [DEMOGRAPHIC_DATA] kit pa…" at bounding box center [887, 147] width 1317 height 51
click at [289, 628] on button "Save" at bounding box center [275, 634] width 58 height 31
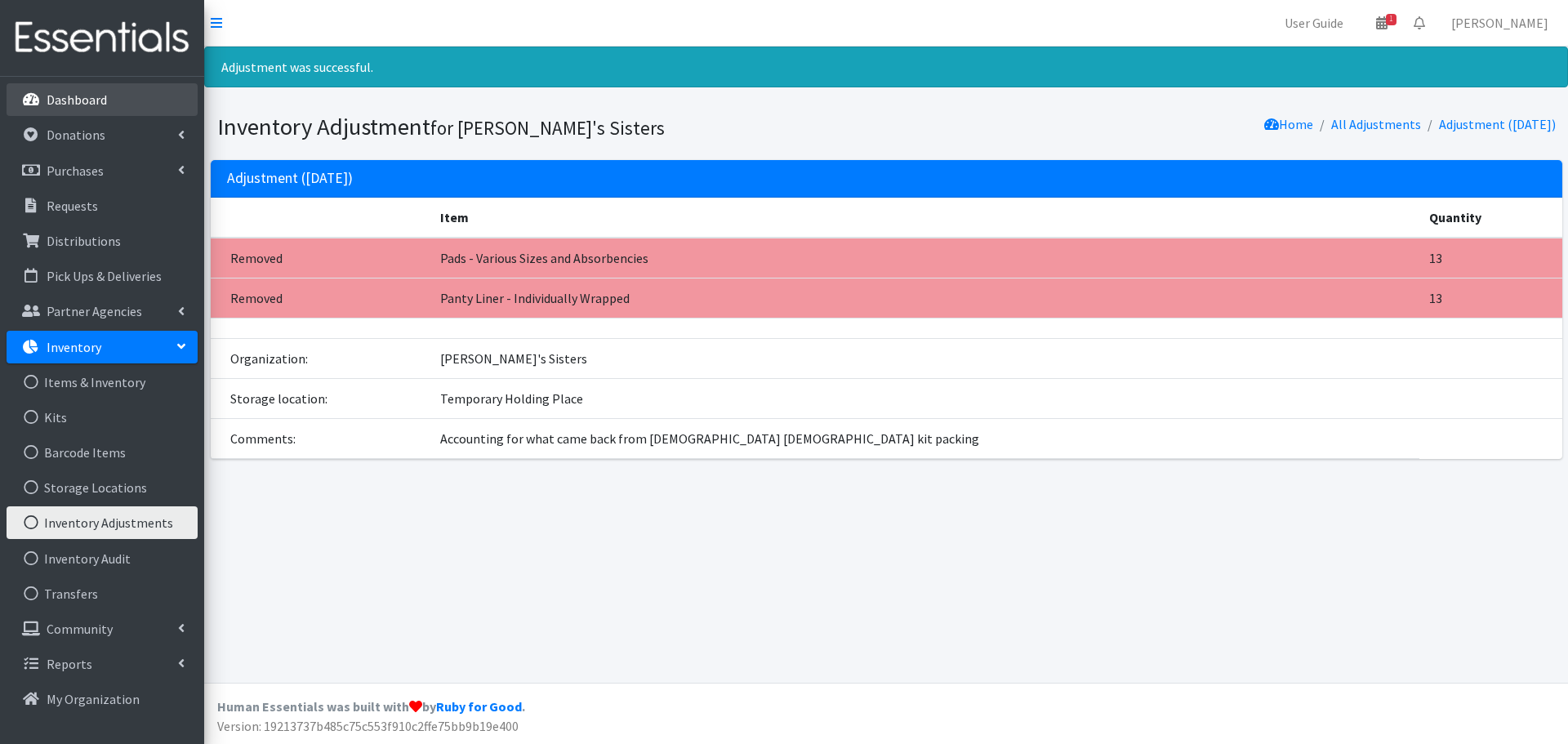
click at [105, 93] on p "Dashboard" at bounding box center [76, 99] width 60 height 17
